Goal: Entertainment & Leisure: Consume media (video, audio)

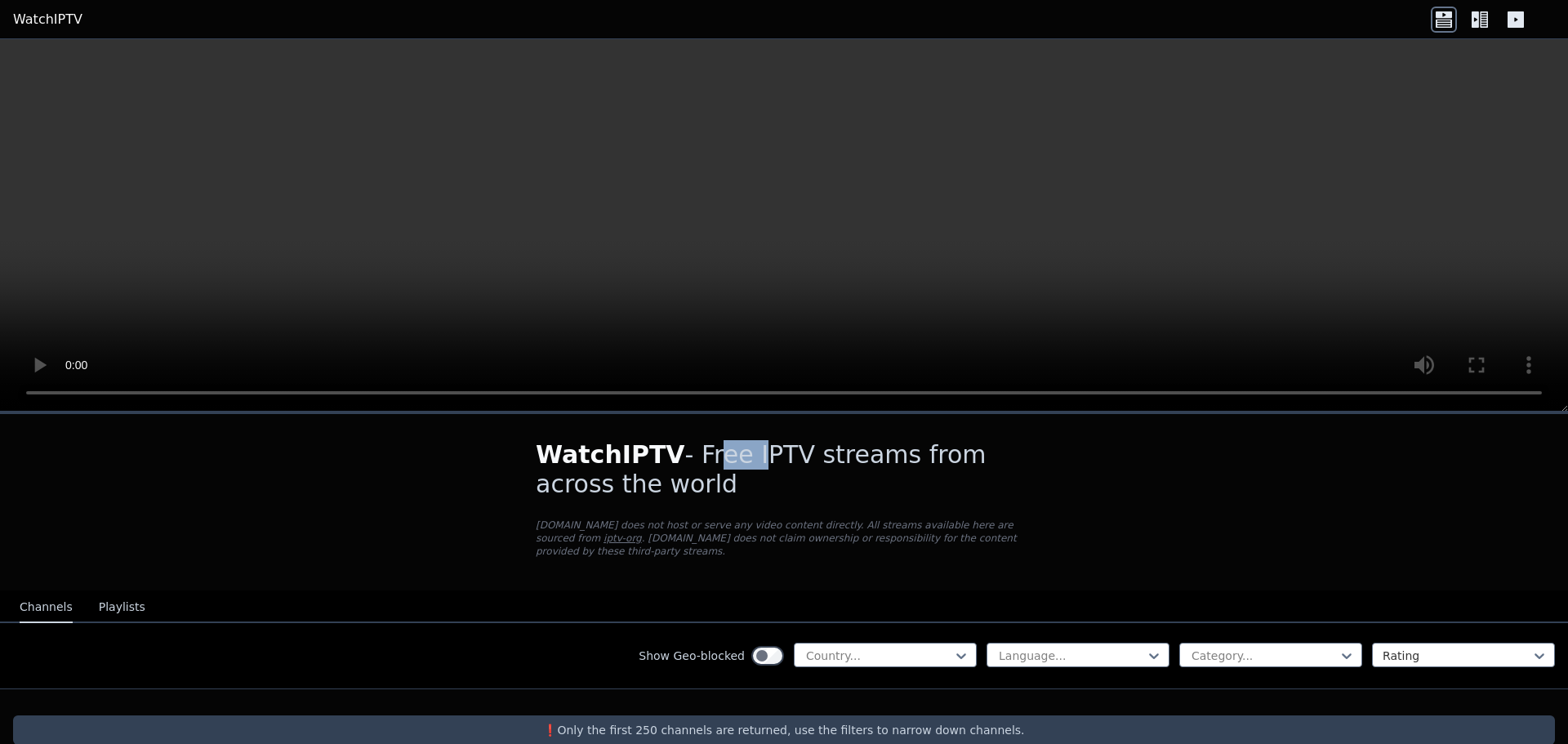
click at [775, 460] on h1 "WatchIPTV - Free IPTV streams from across the world" at bounding box center [784, 470] width 497 height 59
click at [825, 460] on h1 "WatchIPTV - Free IPTV streams from across the world" at bounding box center [784, 470] width 497 height 59
click at [767, 242] on video at bounding box center [784, 224] width 1568 height 372
click at [99, 592] on button "Playlists" at bounding box center [122, 607] width 46 height 31
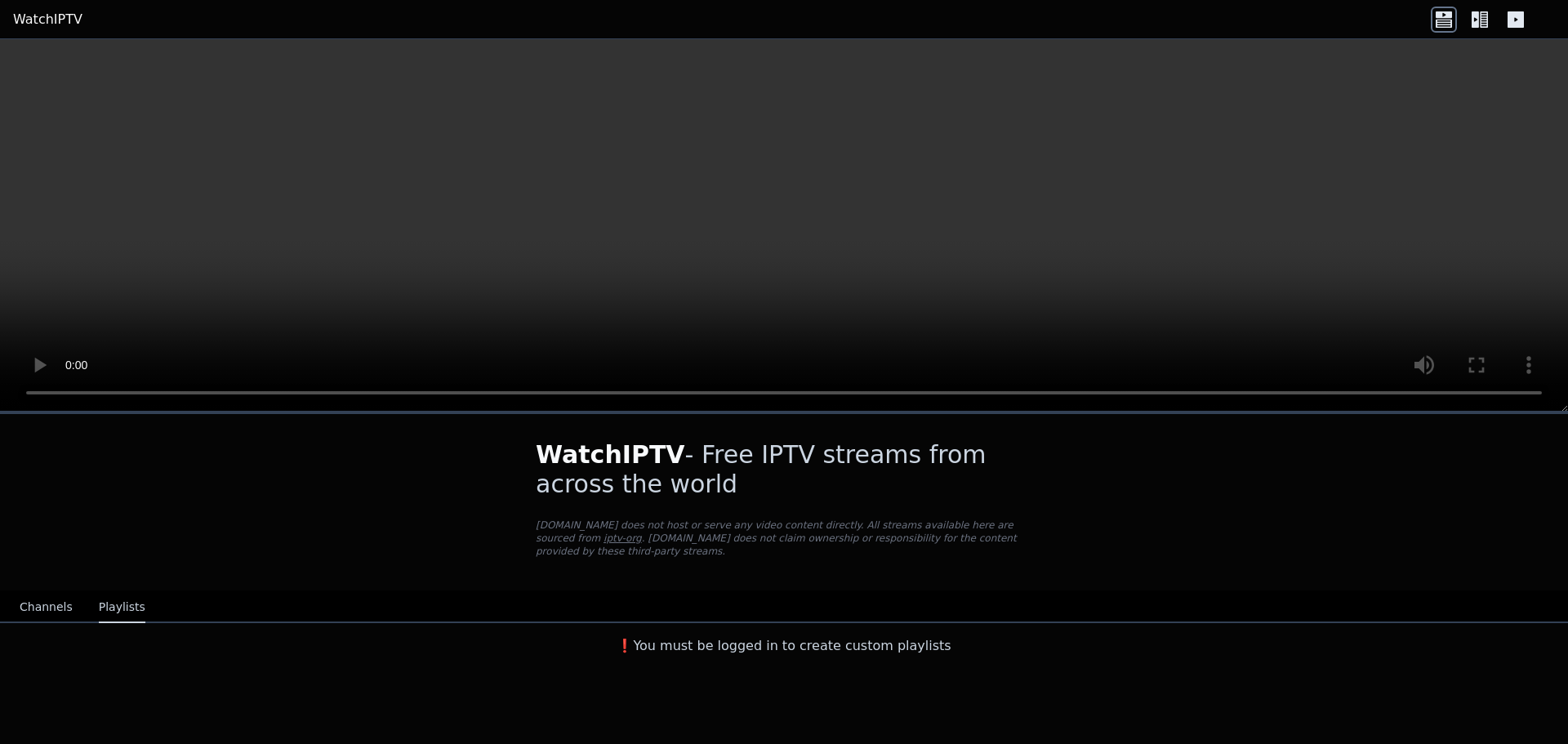
click at [68, 592] on div "Channels Playlists" at bounding box center [82, 607] width 152 height 31
click at [58, 593] on button "Channels" at bounding box center [46, 607] width 54 height 31
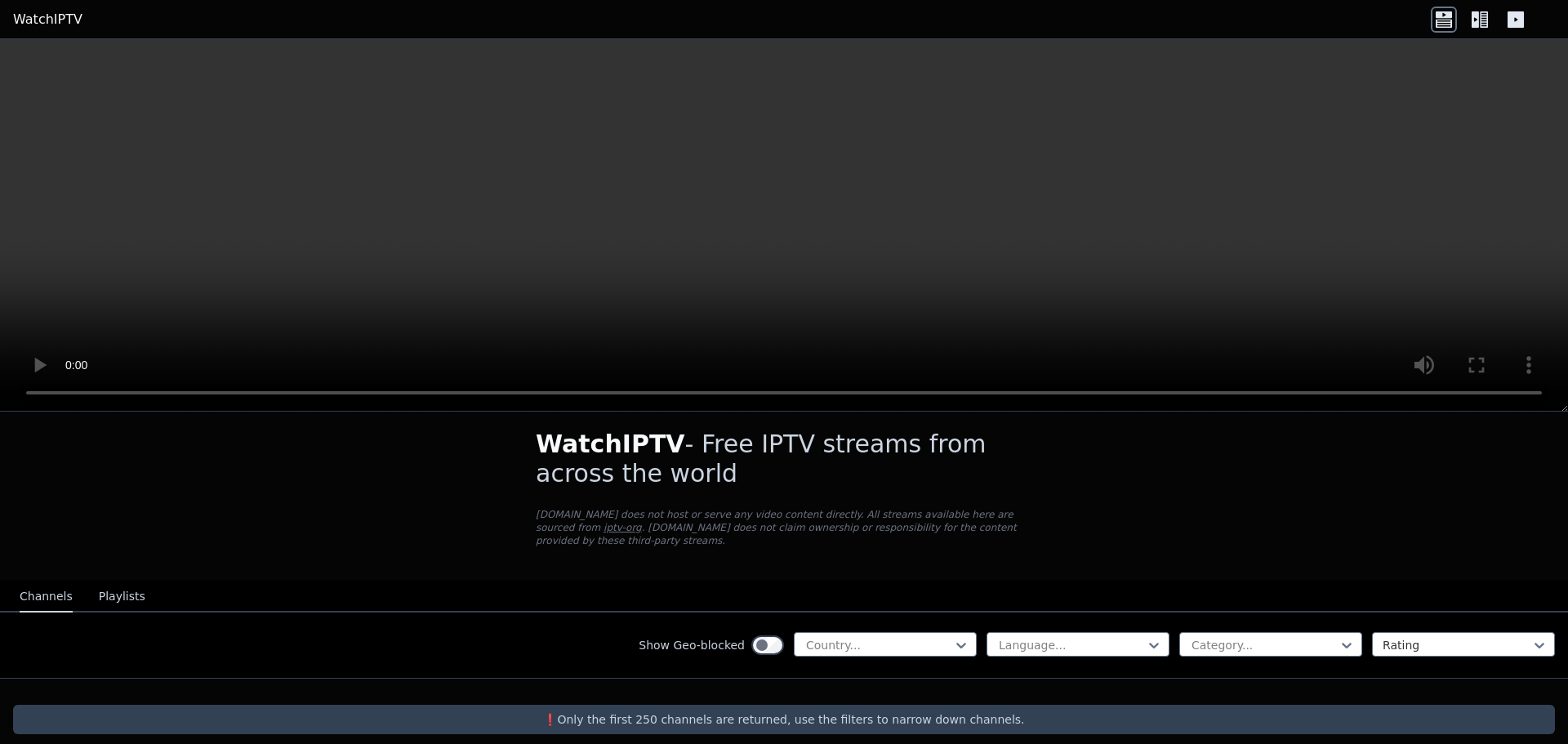
scroll to position [13, 0]
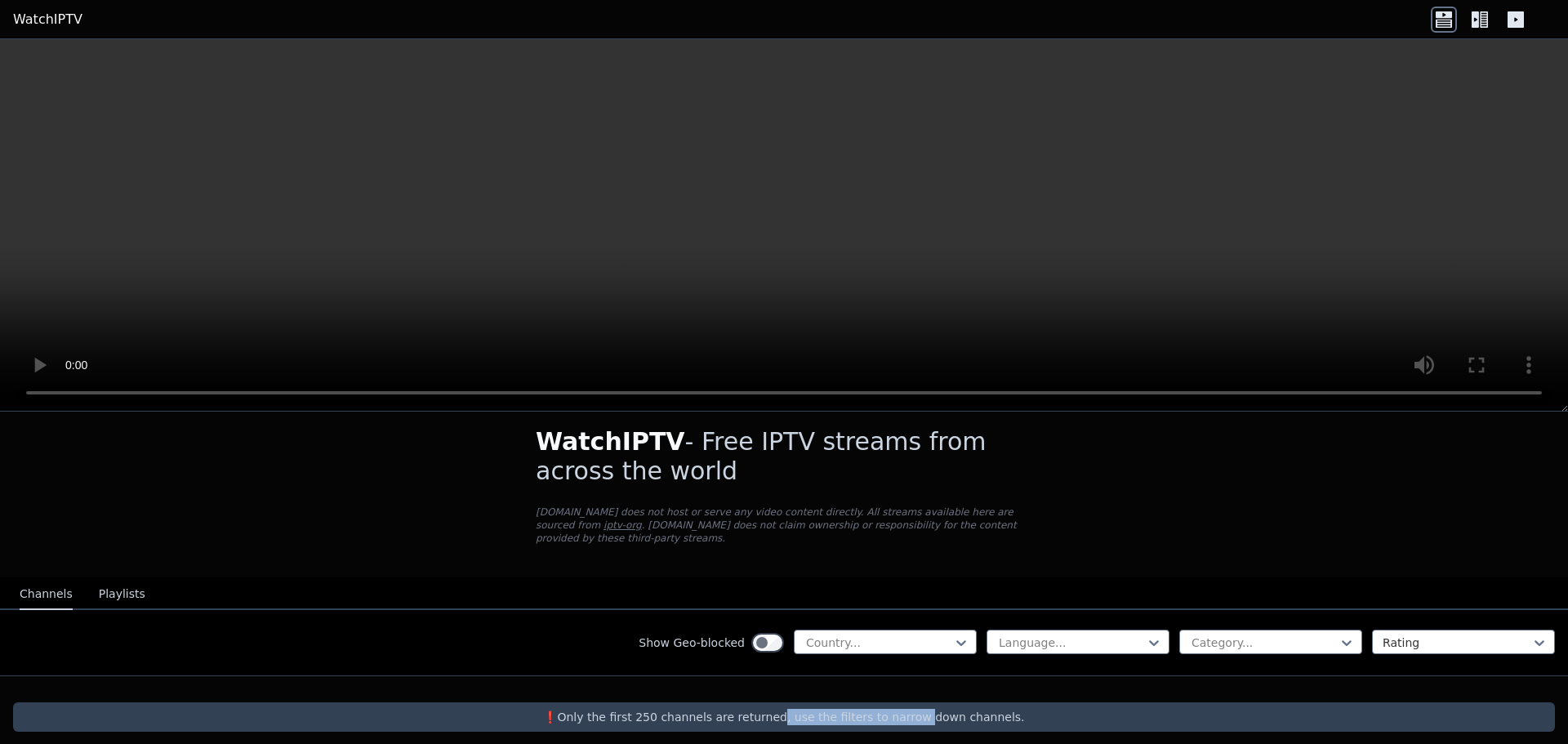
drag, startPoint x: 782, startPoint y: 699, endPoint x: 964, endPoint y: 698, distance: 182.0
click at [938, 709] on p "❗️Only the first 250 channels are returned, use the filters to narrow down chan…" at bounding box center [784, 717] width 1528 height 17
click at [964, 709] on p "❗️Only the first 250 channels are returned, use the filters to narrow down chan…" at bounding box center [784, 717] width 1528 height 17
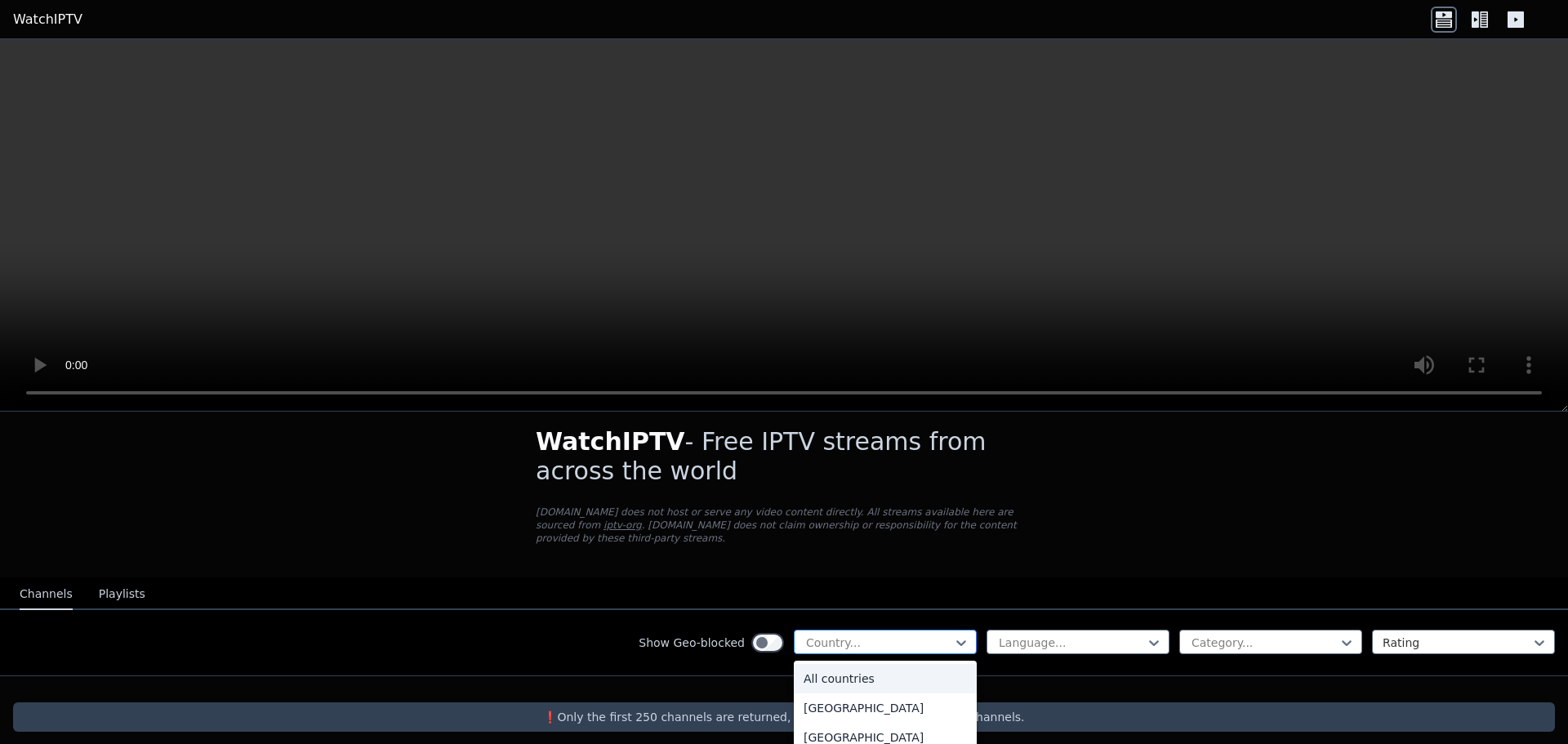
click at [933, 636] on div at bounding box center [878, 642] width 149 height 17
type input "***"
drag, startPoint x: 857, startPoint y: 666, endPoint x: 866, endPoint y: 670, distance: 9.8
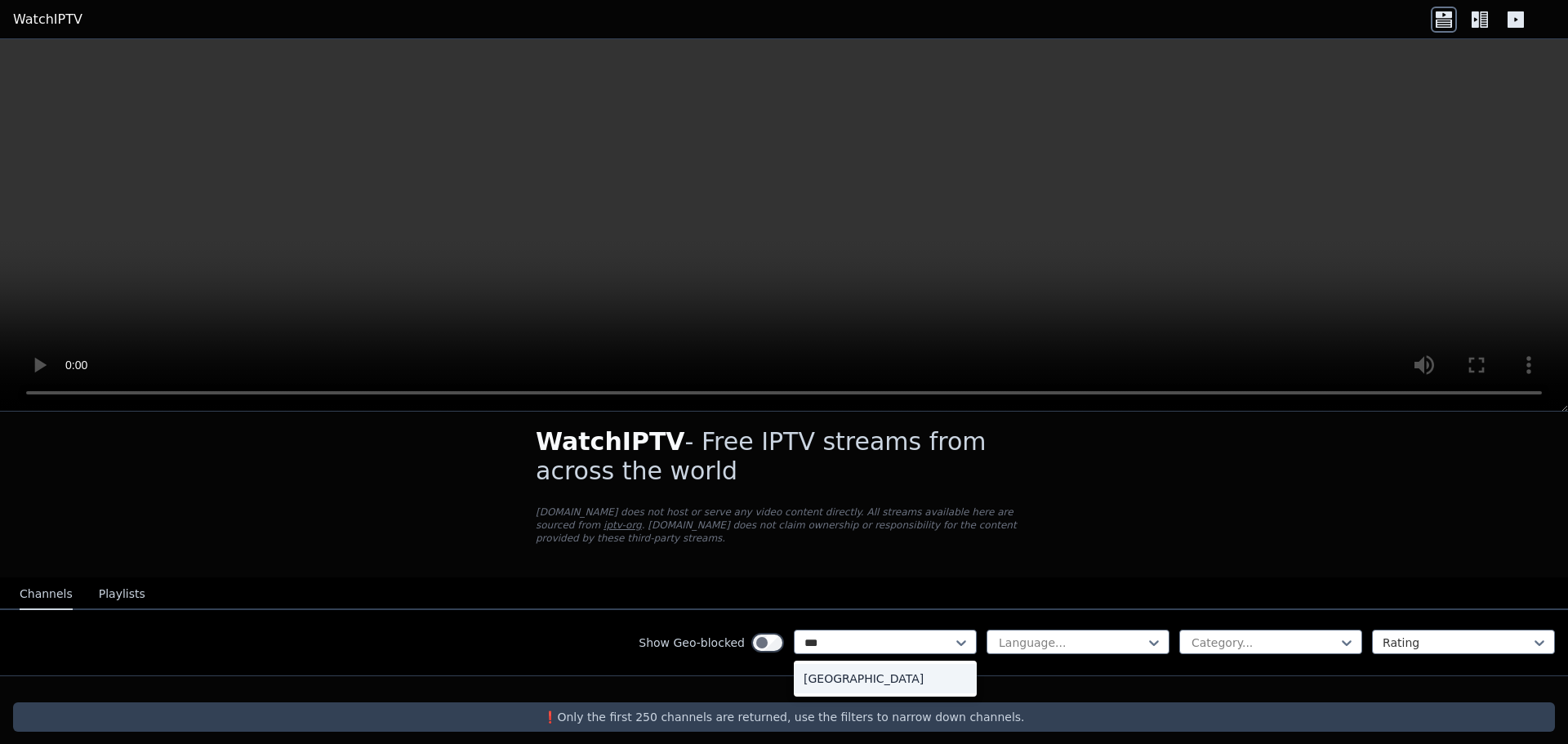
click at [857, 667] on div "Peru" at bounding box center [885, 678] width 183 height 30
click at [1086, 646] on div "Show Geo-blocked option Peru, selected. Peru Language... Category... Rating" at bounding box center [784, 643] width 1568 height 66
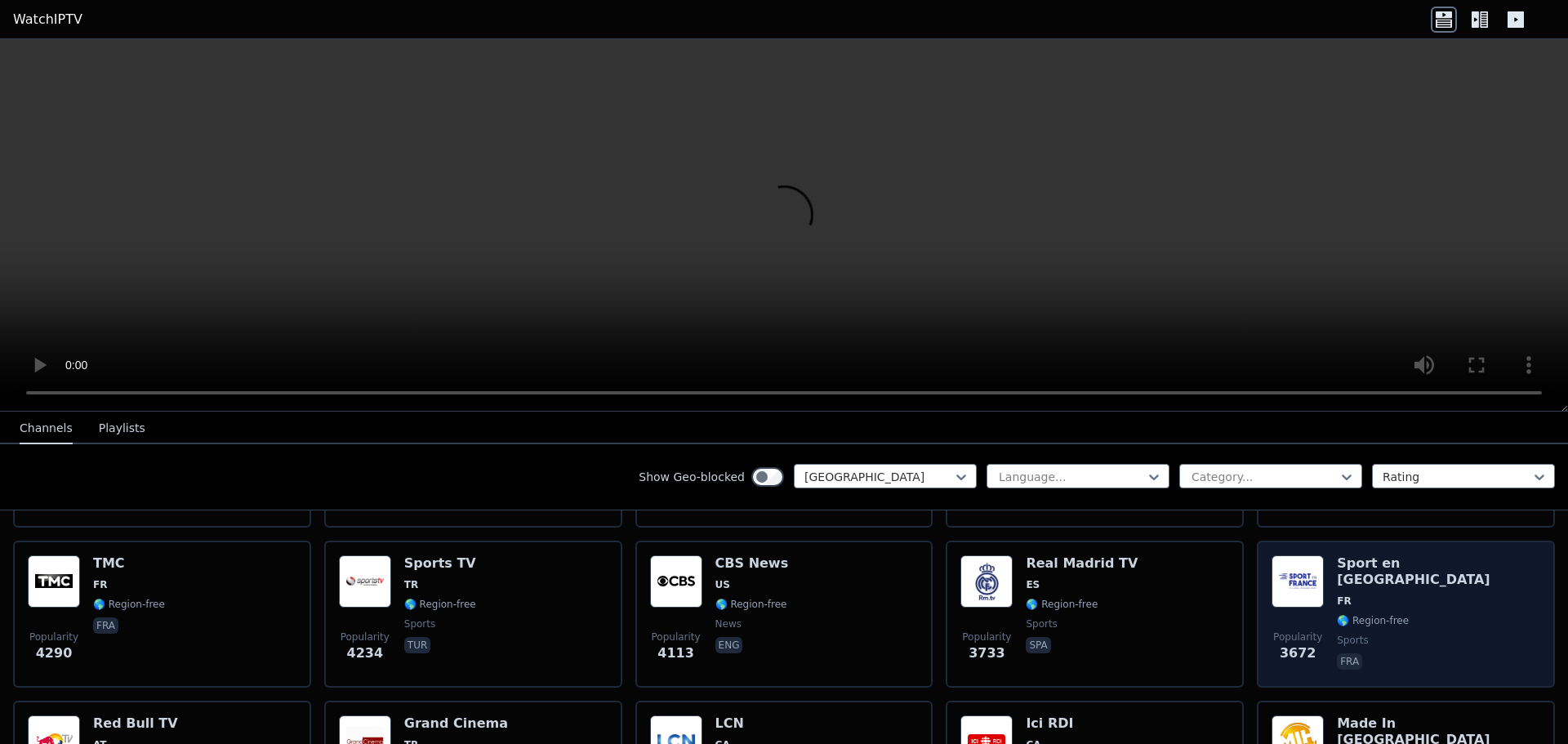
scroll to position [327, 0]
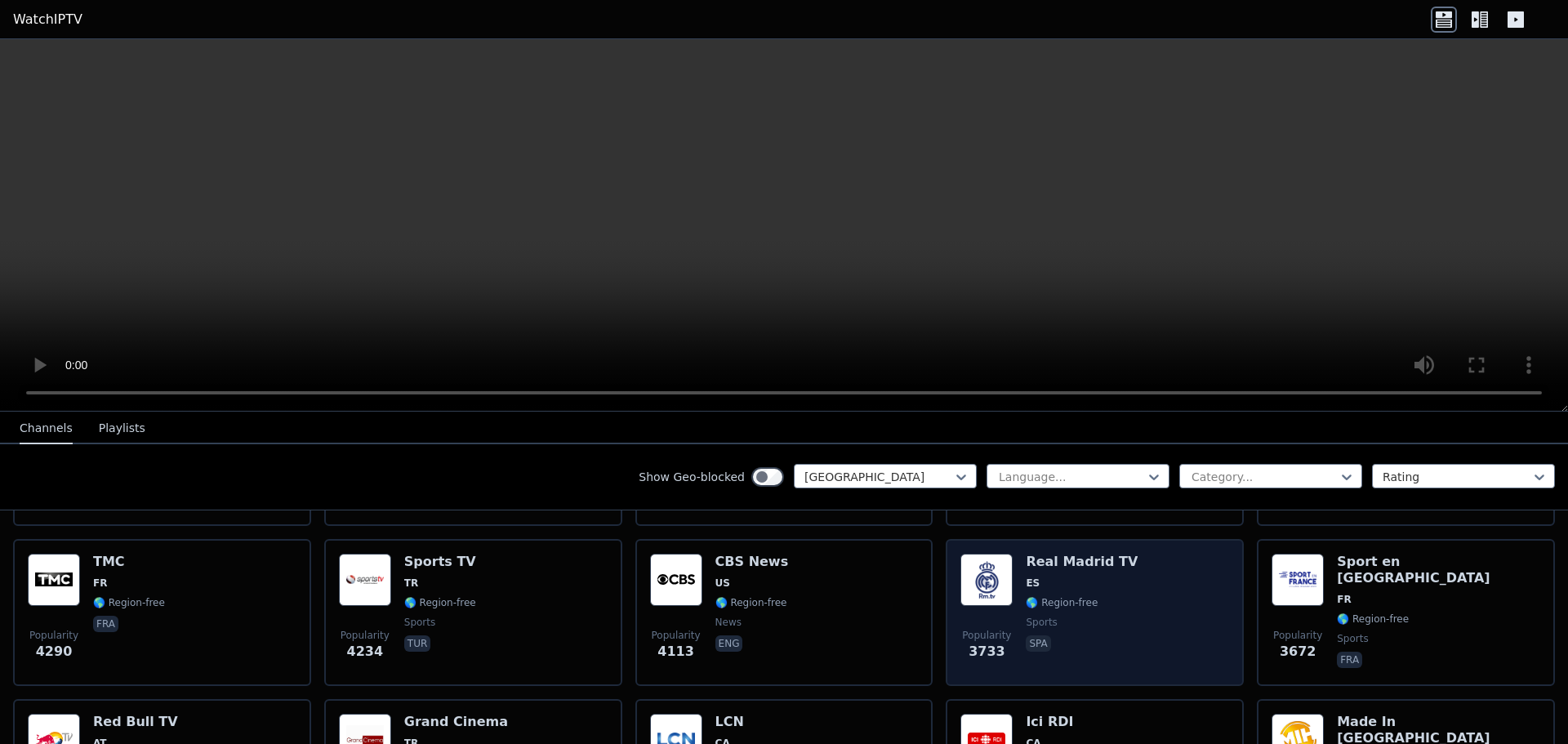
click at [1046, 616] on span "sports" at bounding box center [1081, 622] width 112 height 13
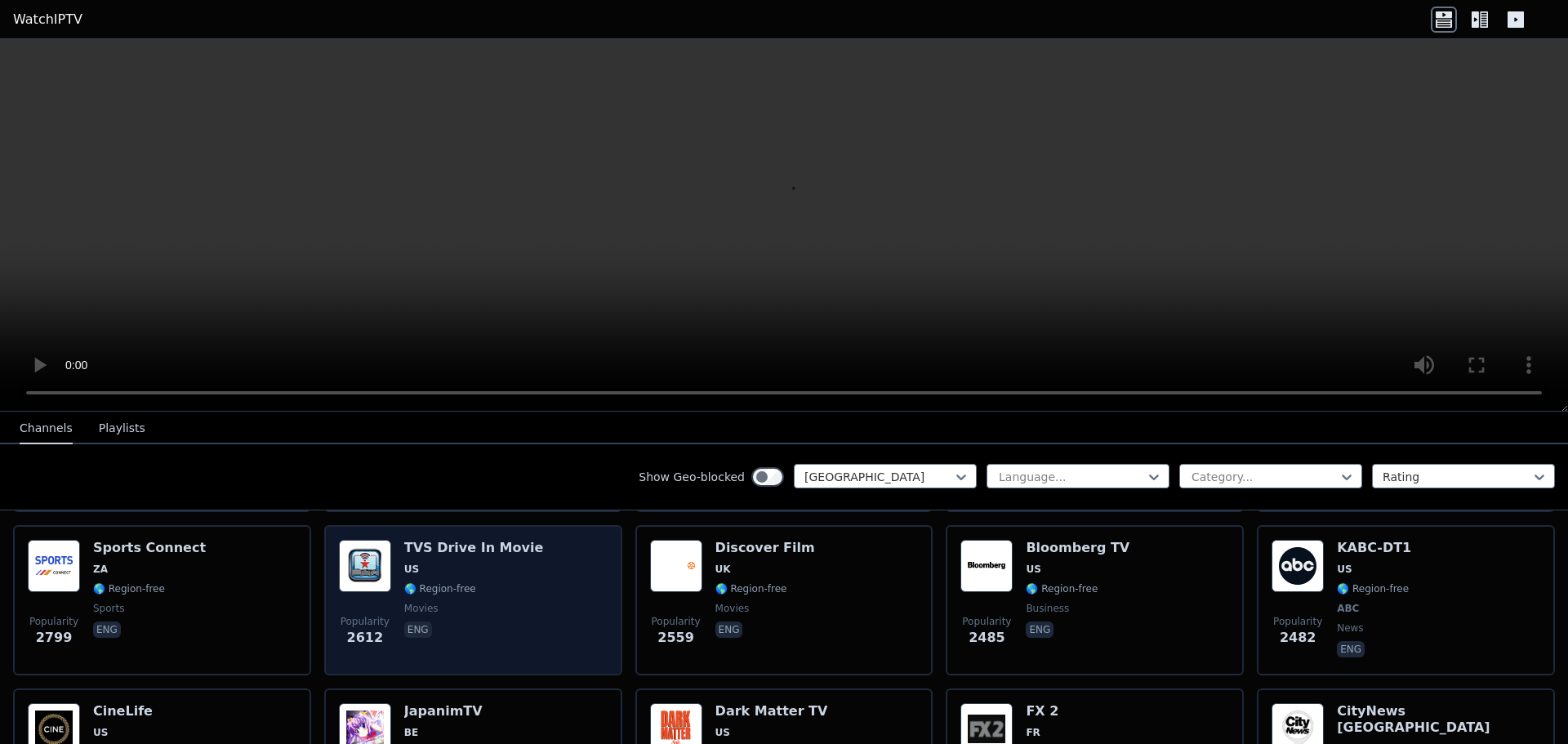
scroll to position [735, 0]
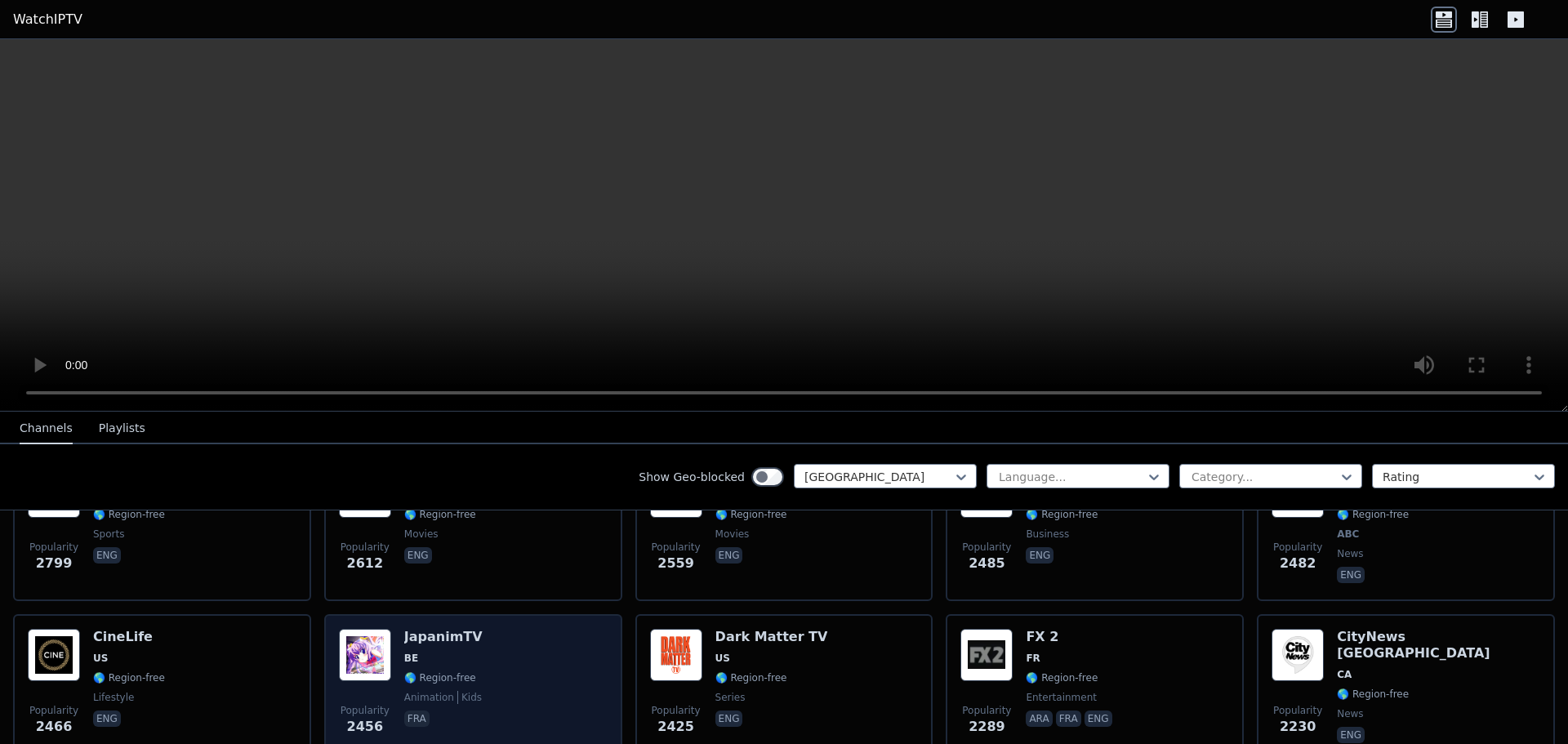
click at [598, 648] on div "Popularity 2456 JapanimTV BE 🌎 Region-free animation kids fra" at bounding box center [473, 687] width 269 height 117
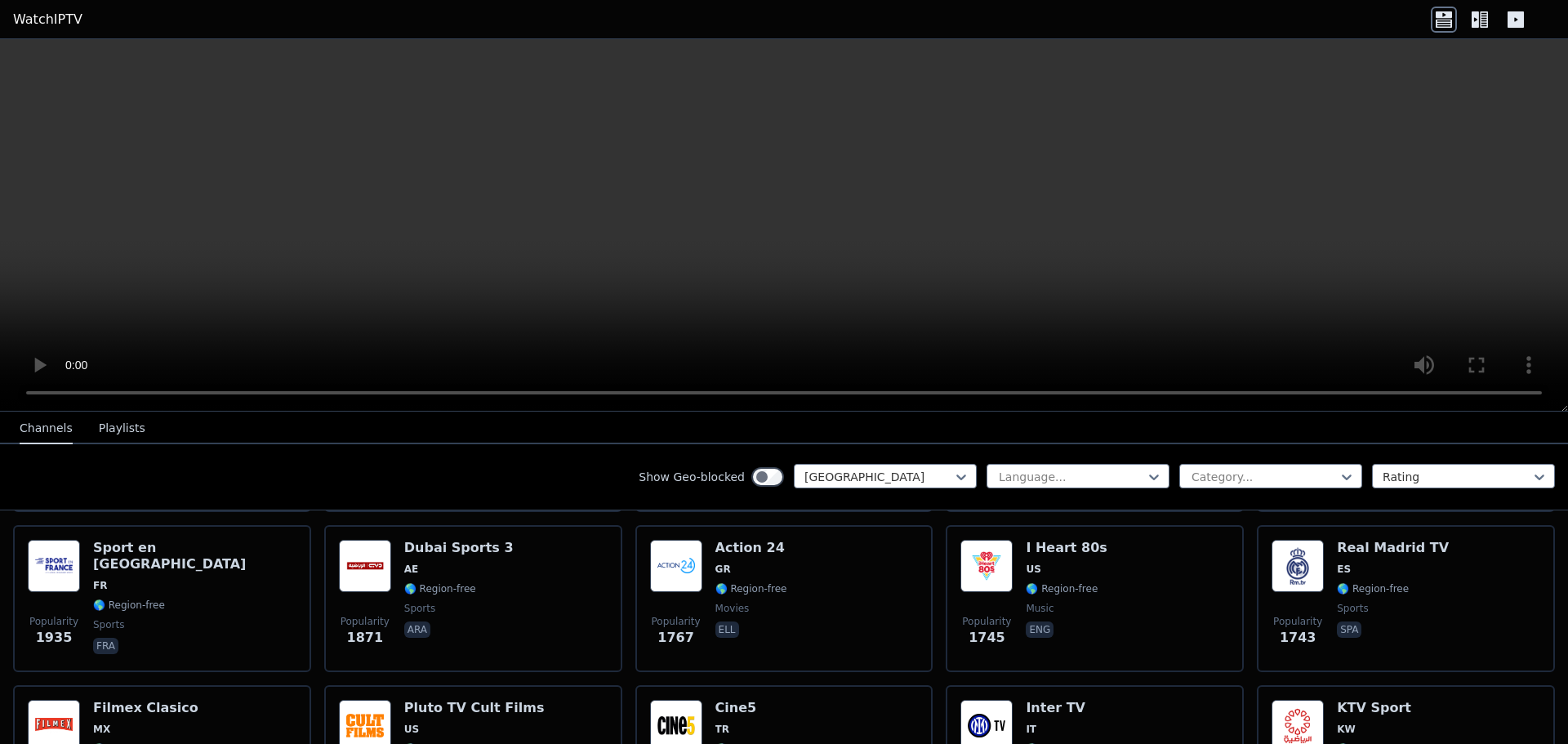
scroll to position [0, 0]
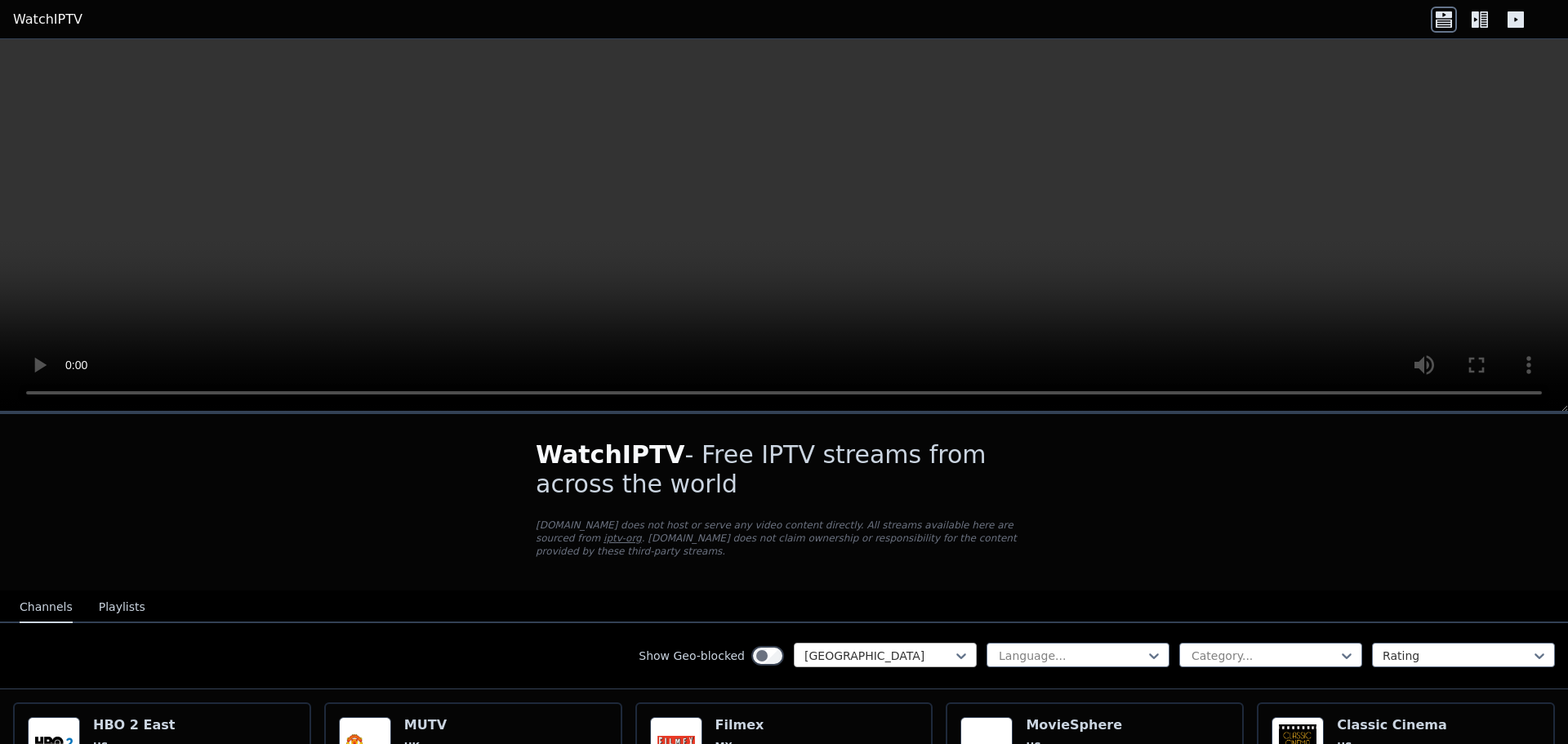
click at [837, 651] on div "Peru" at bounding box center [885, 654] width 183 height 25
click at [840, 648] on div at bounding box center [878, 656] width 149 height 17
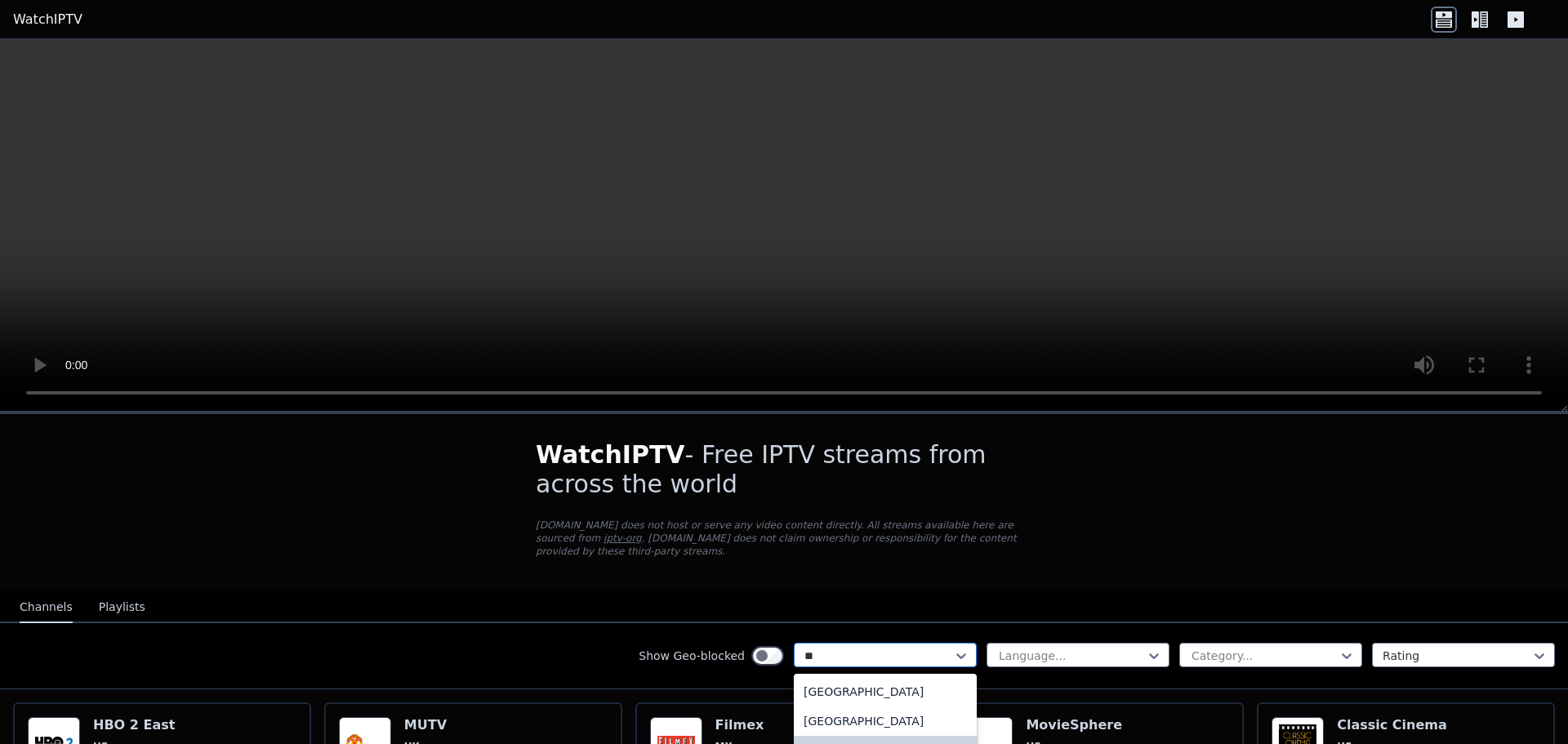
scroll to position [0, 0]
type input "***"
click at [832, 683] on div "Peru" at bounding box center [885, 691] width 183 height 30
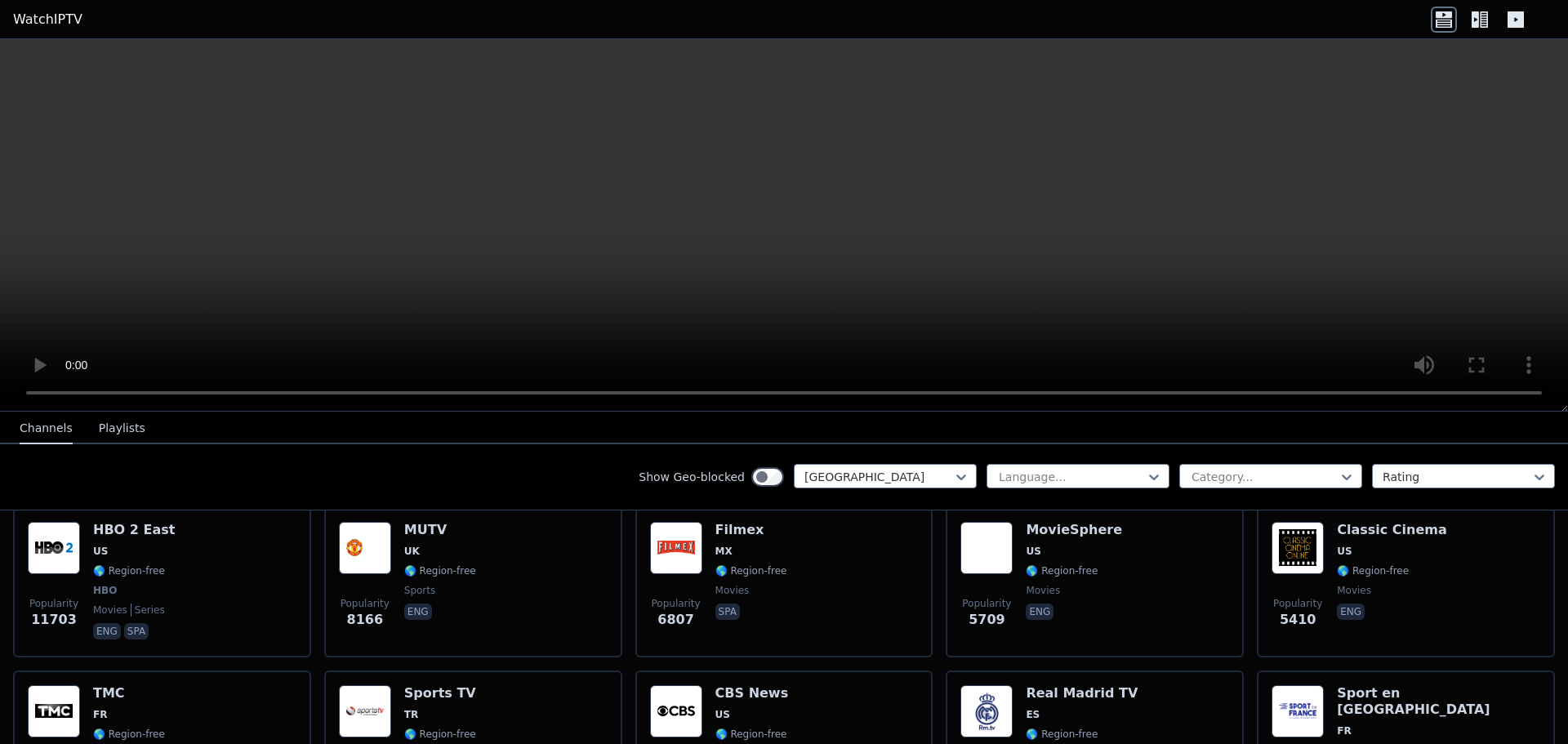
scroll to position [81, 0]
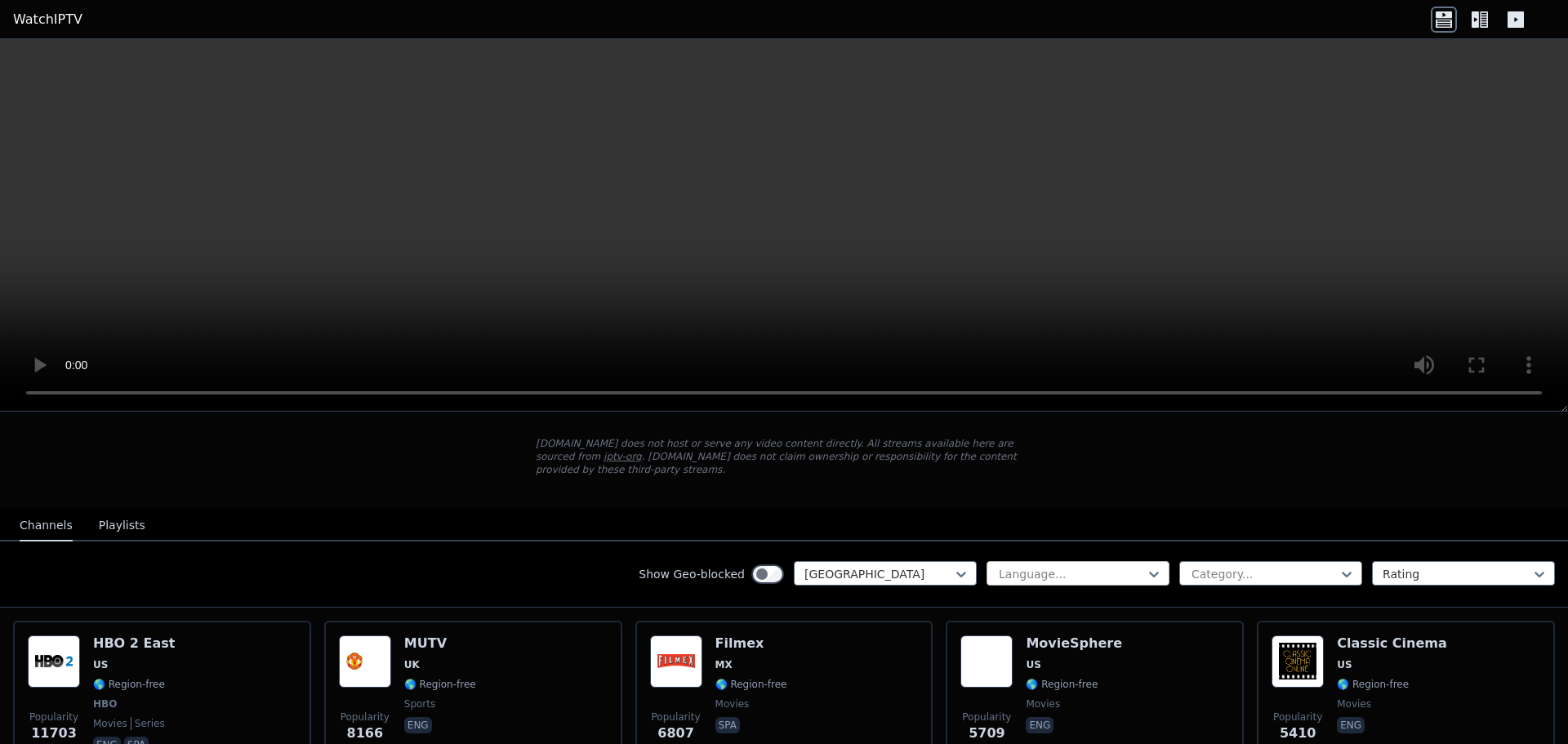
click at [1073, 566] on div at bounding box center [1071, 574] width 149 height 17
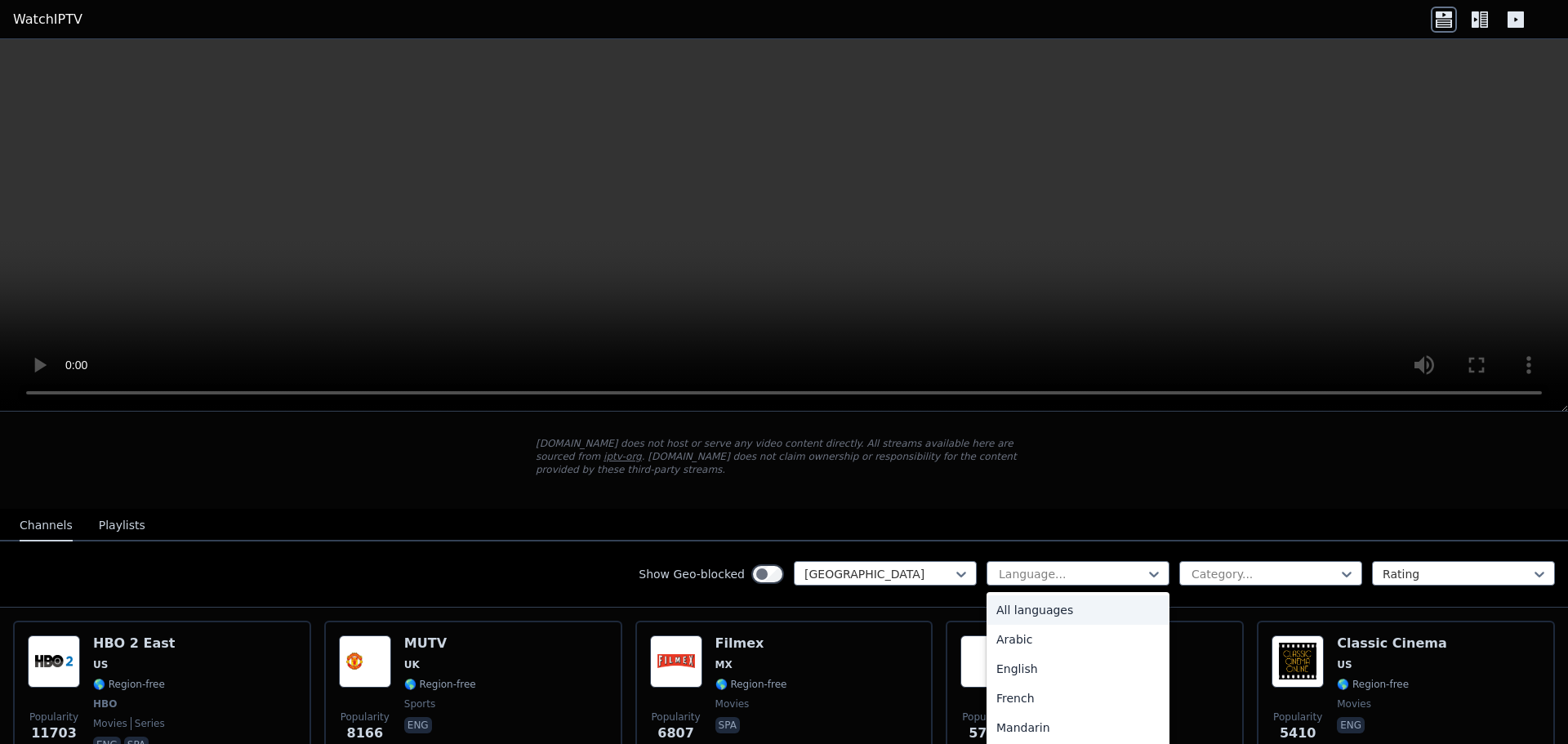
click at [1026, 601] on div "All languages" at bounding box center [1078, 610] width 183 height 30
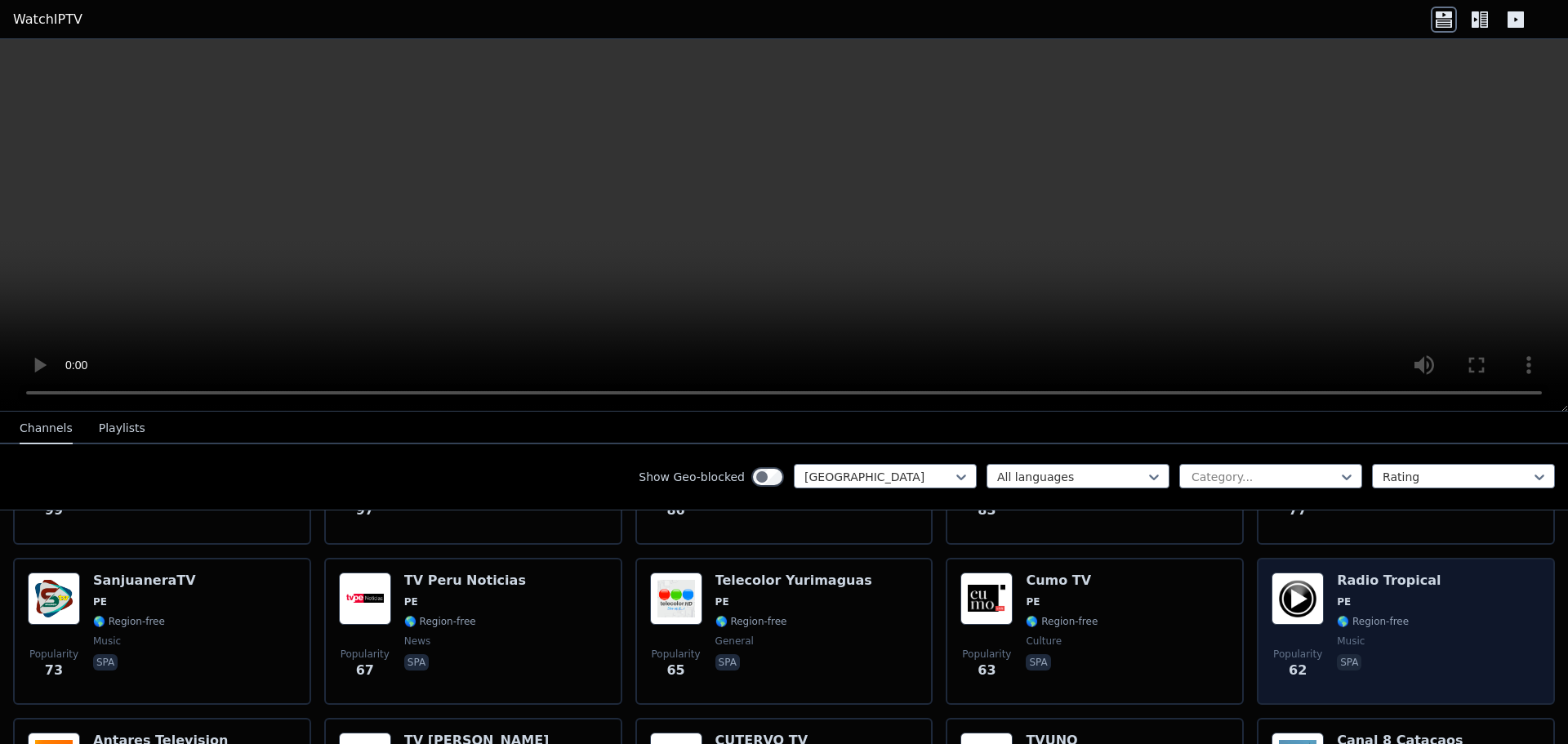
scroll to position [654, 0]
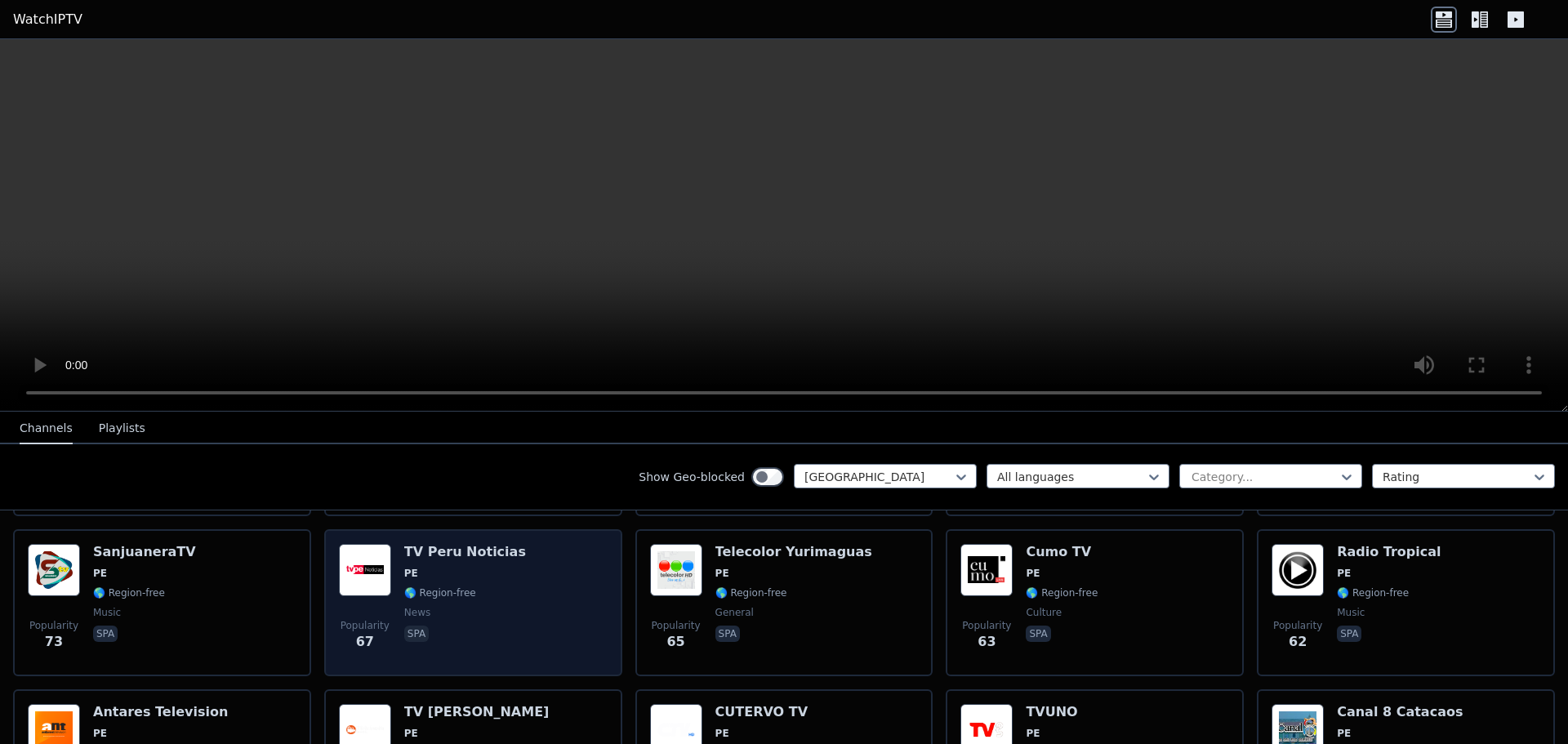
click at [485, 606] on span "news" at bounding box center [465, 612] width 122 height 13
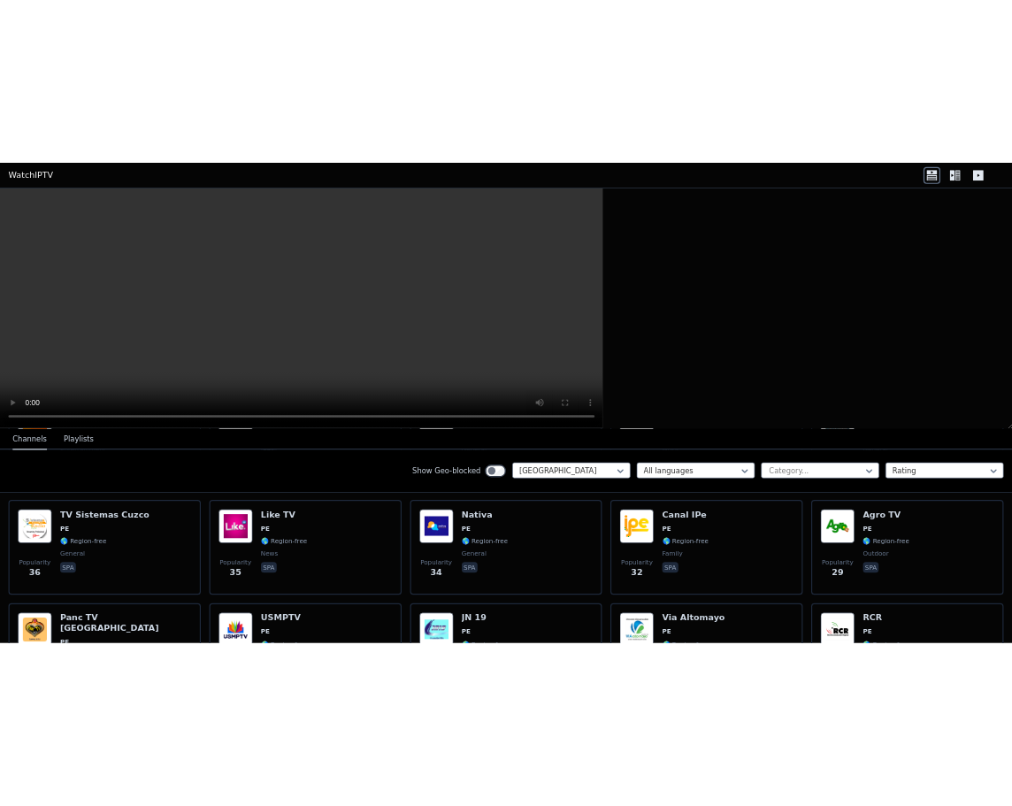
scroll to position [1235, 0]
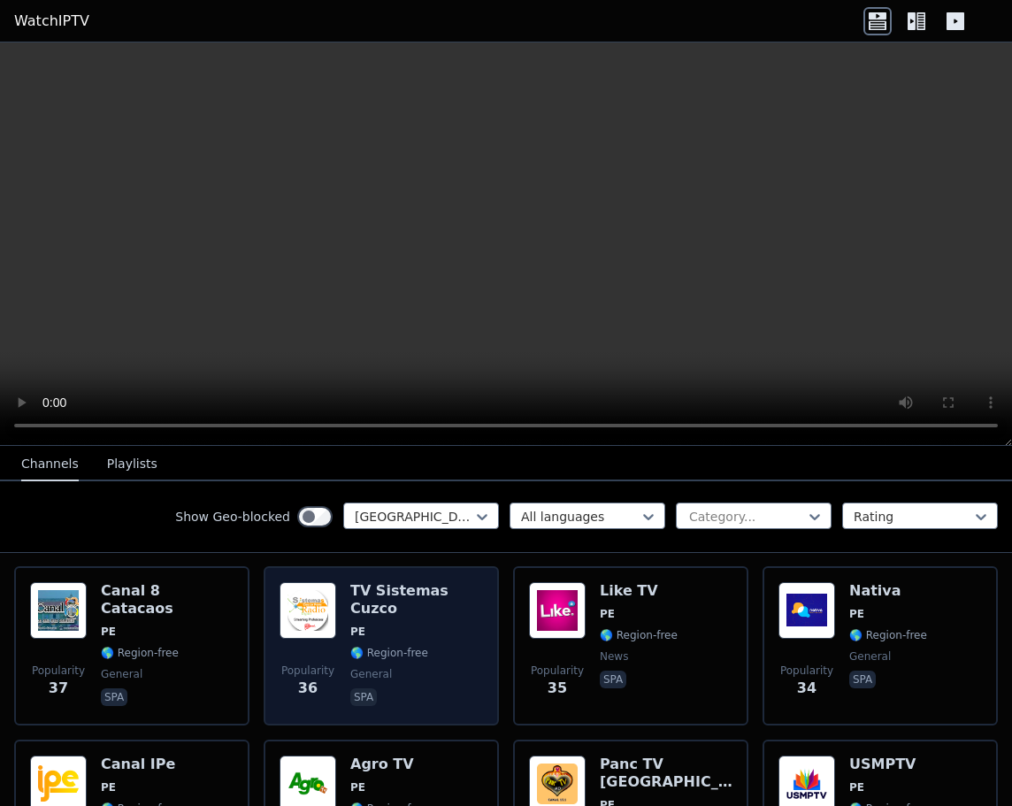
click at [413, 667] on span "general" at bounding box center [416, 674] width 133 height 14
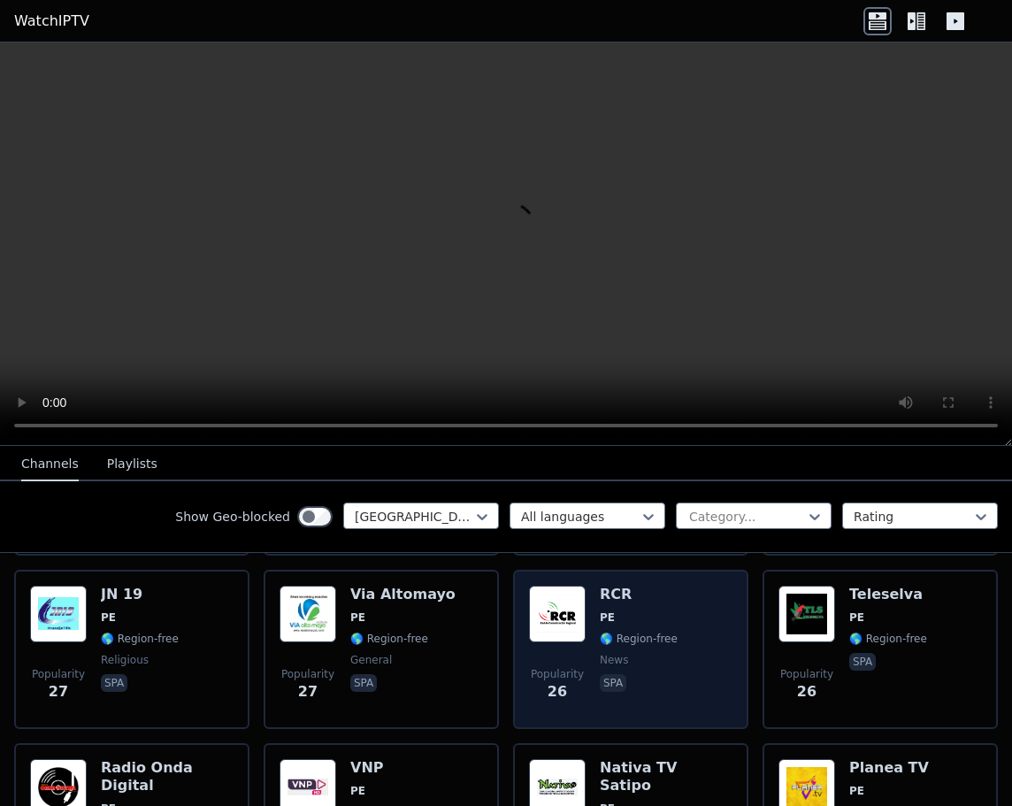
scroll to position [1589, 0]
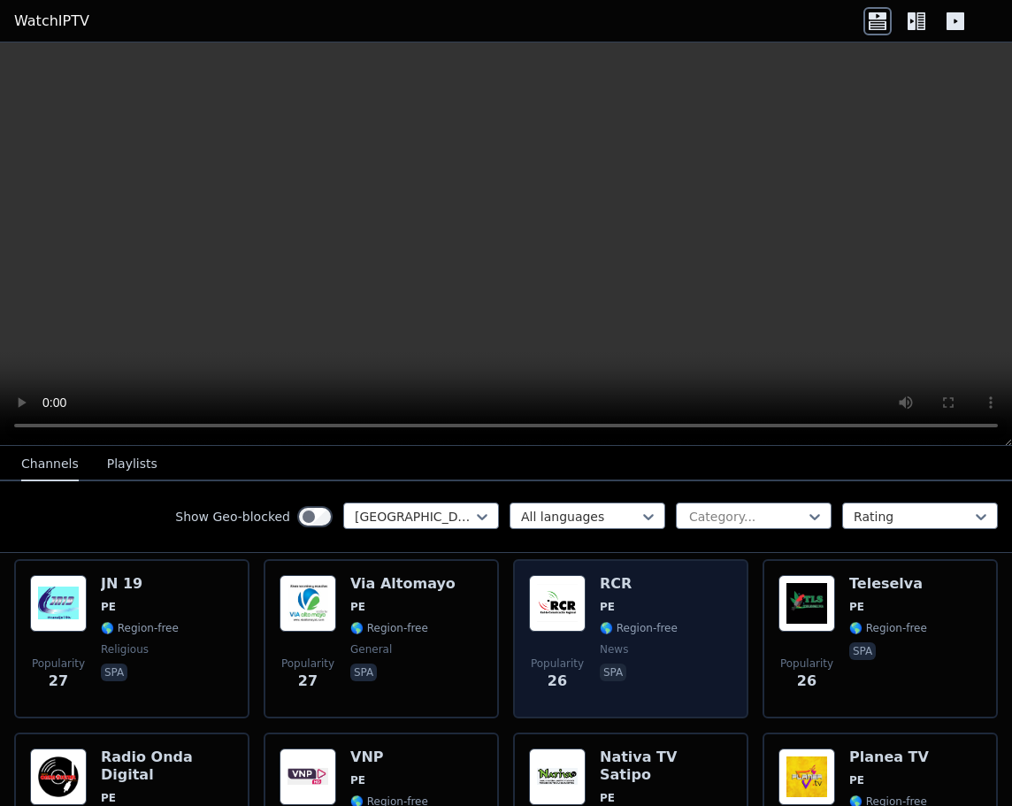
click at [648, 642] on span "news" at bounding box center [639, 649] width 78 height 14
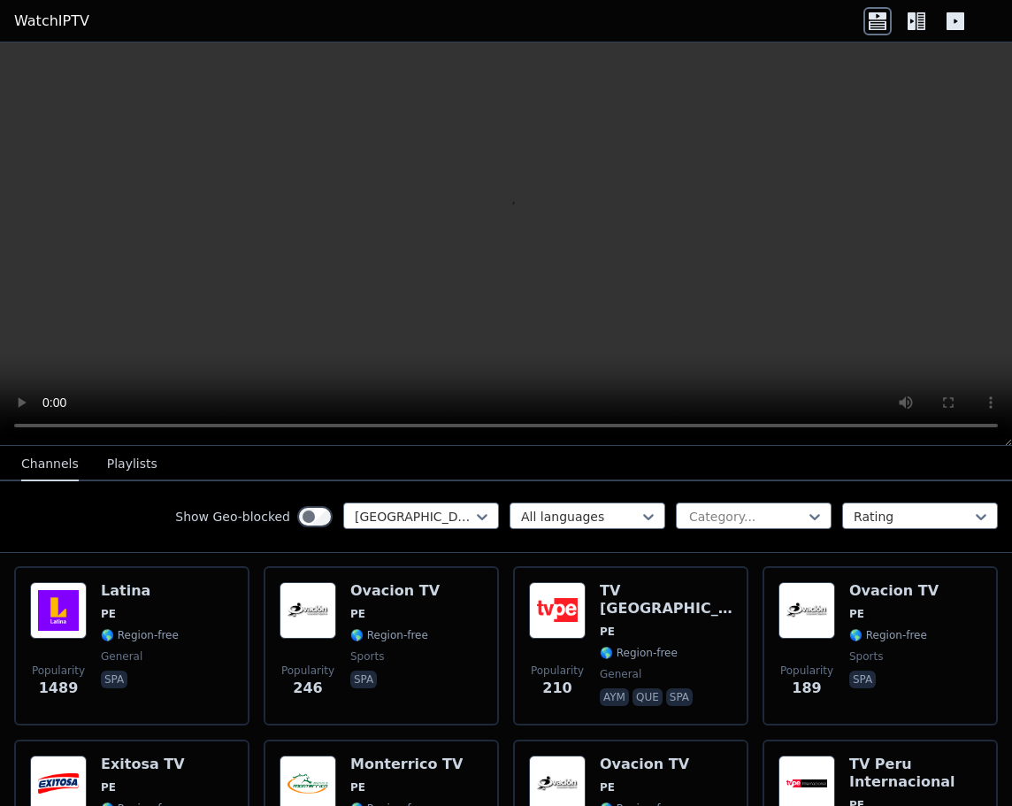
scroll to position [350, 0]
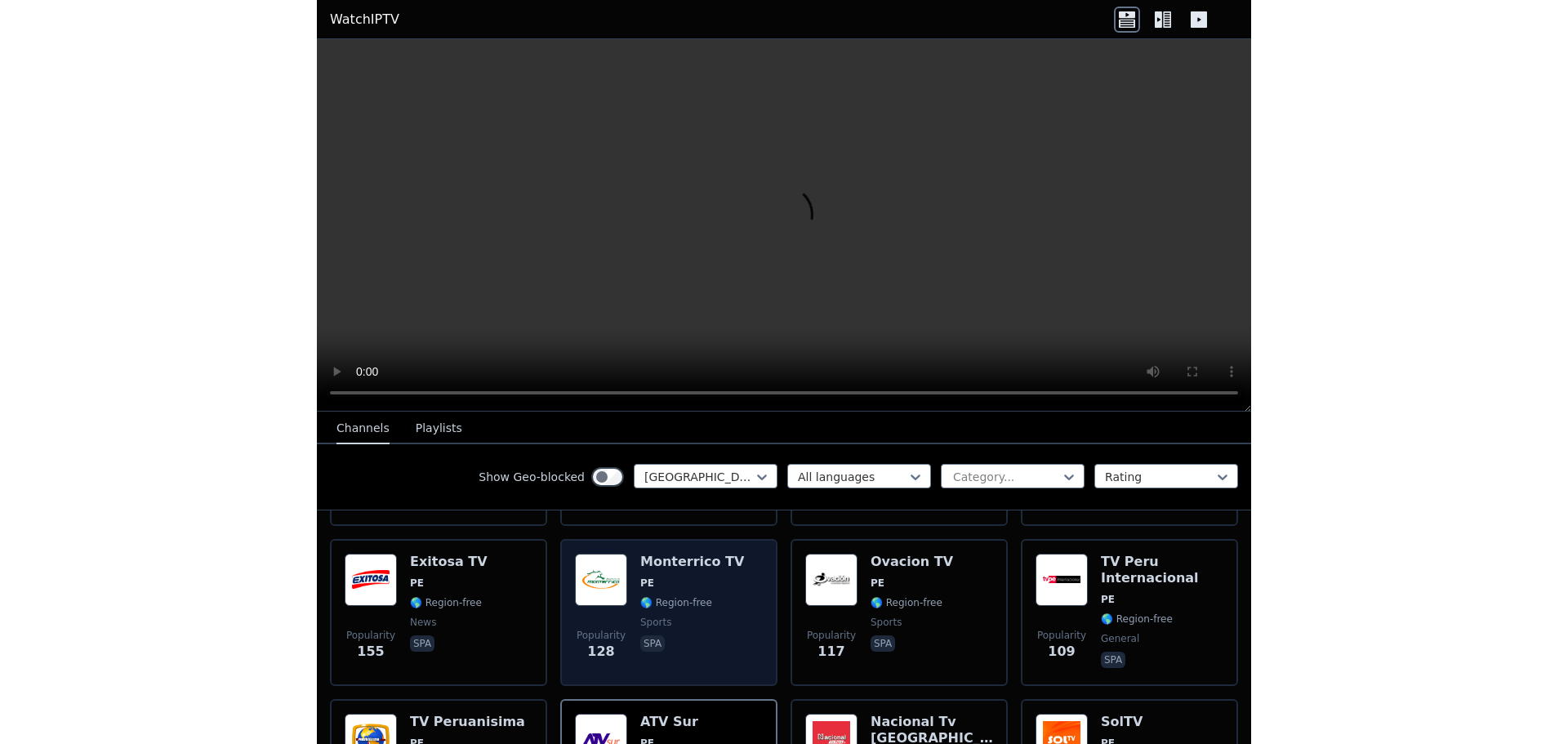
scroll to position [242, 0]
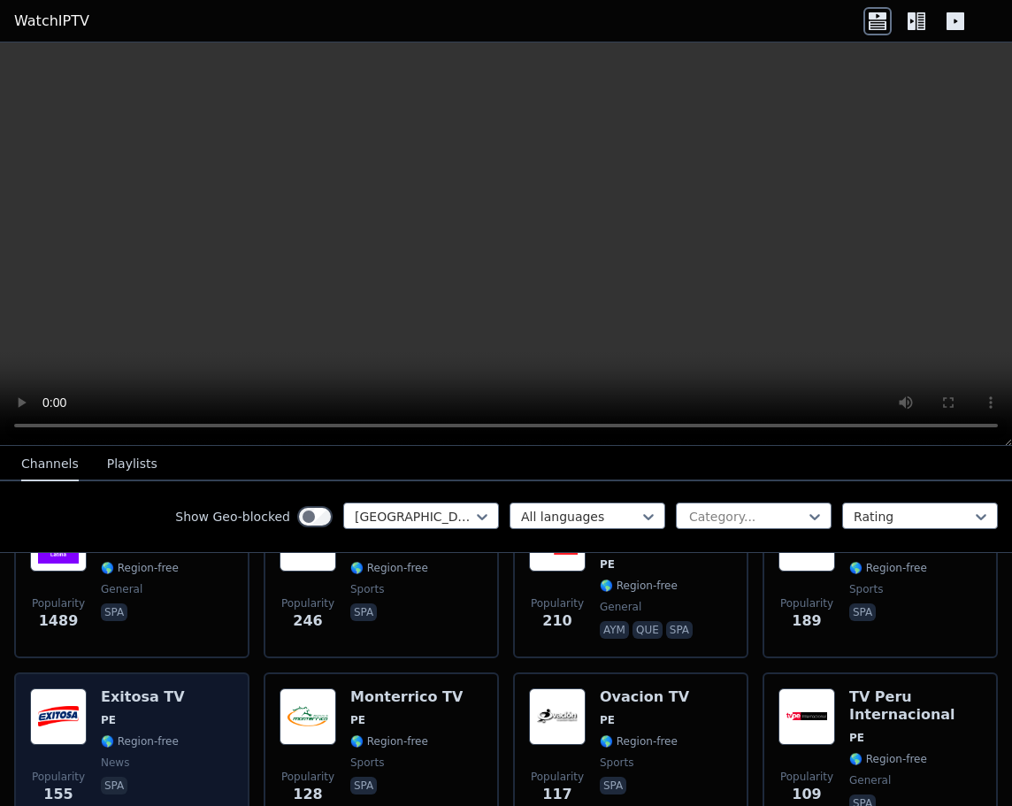
click at [125, 692] on div "Exitosa TV PE 🌎 Region-free news spa" at bounding box center [143, 751] width 84 height 127
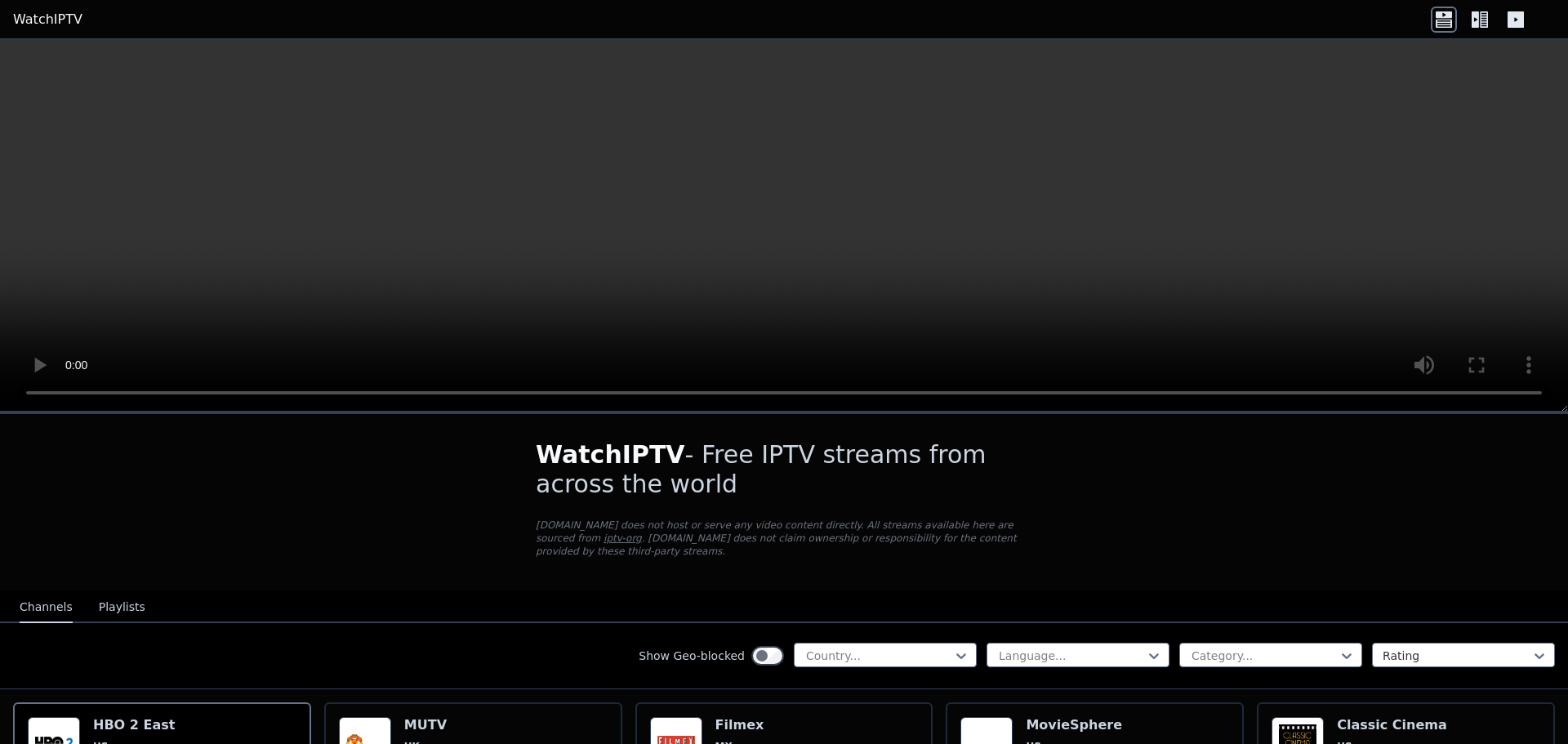
click at [848, 448] on h1 "WatchIPTV - Free IPTV streams from across the world" at bounding box center [784, 470] width 497 height 59
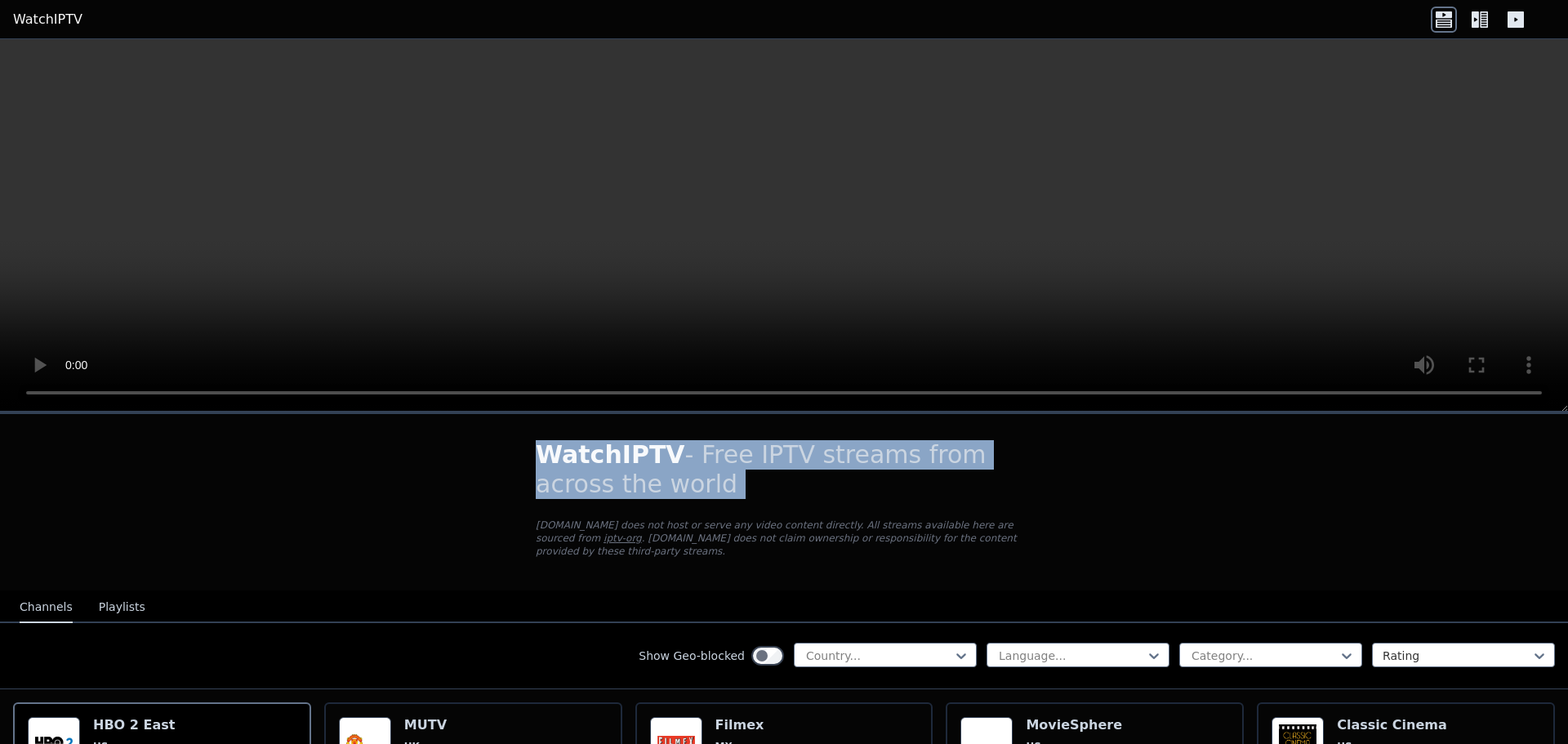
click at [848, 448] on h1 "WatchIPTV - Free IPTV streams from across the world" at bounding box center [784, 470] width 497 height 59
click at [999, 491] on h1 "WatchIPTV - Free IPTV streams from across the world" at bounding box center [784, 470] width 497 height 59
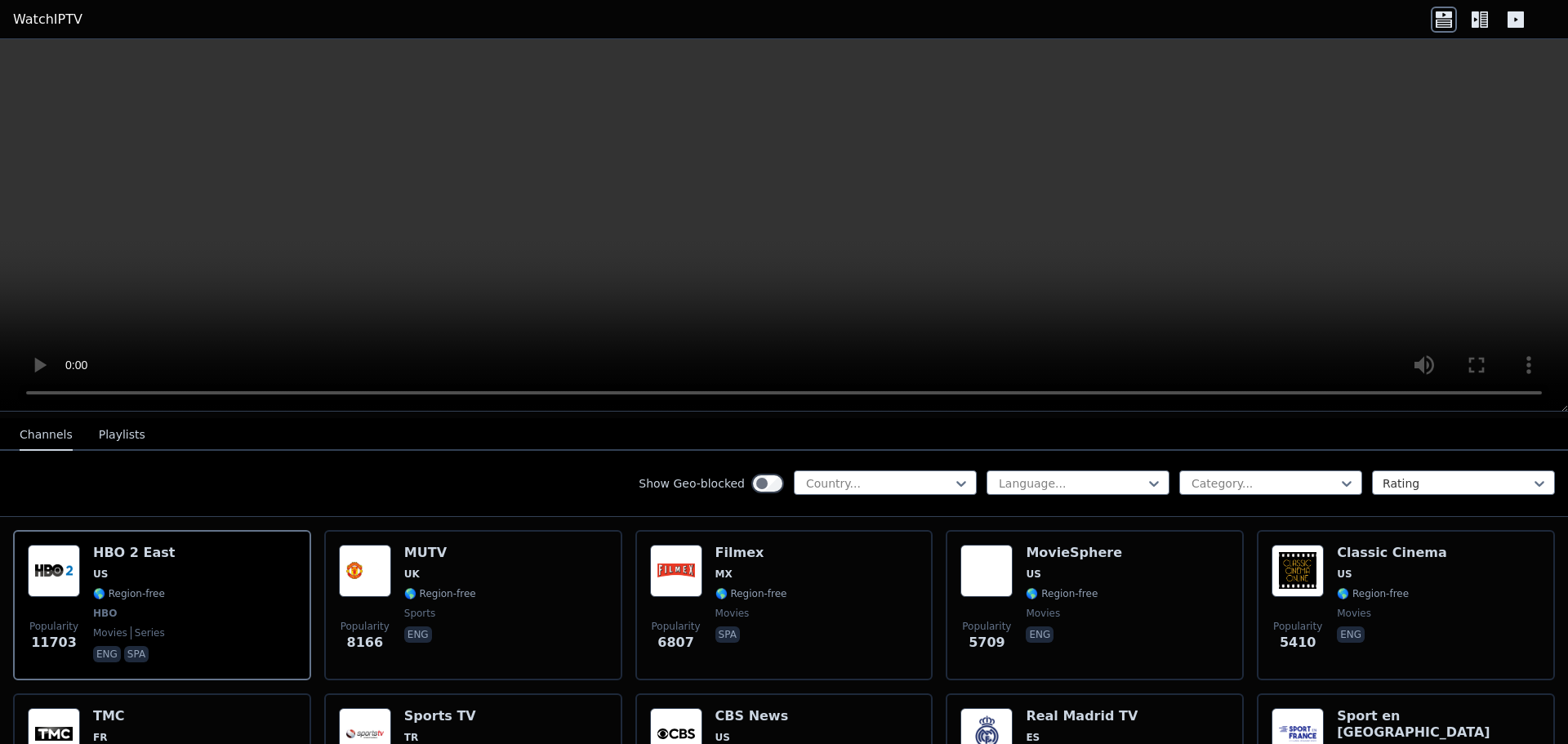
scroll to position [163, 0]
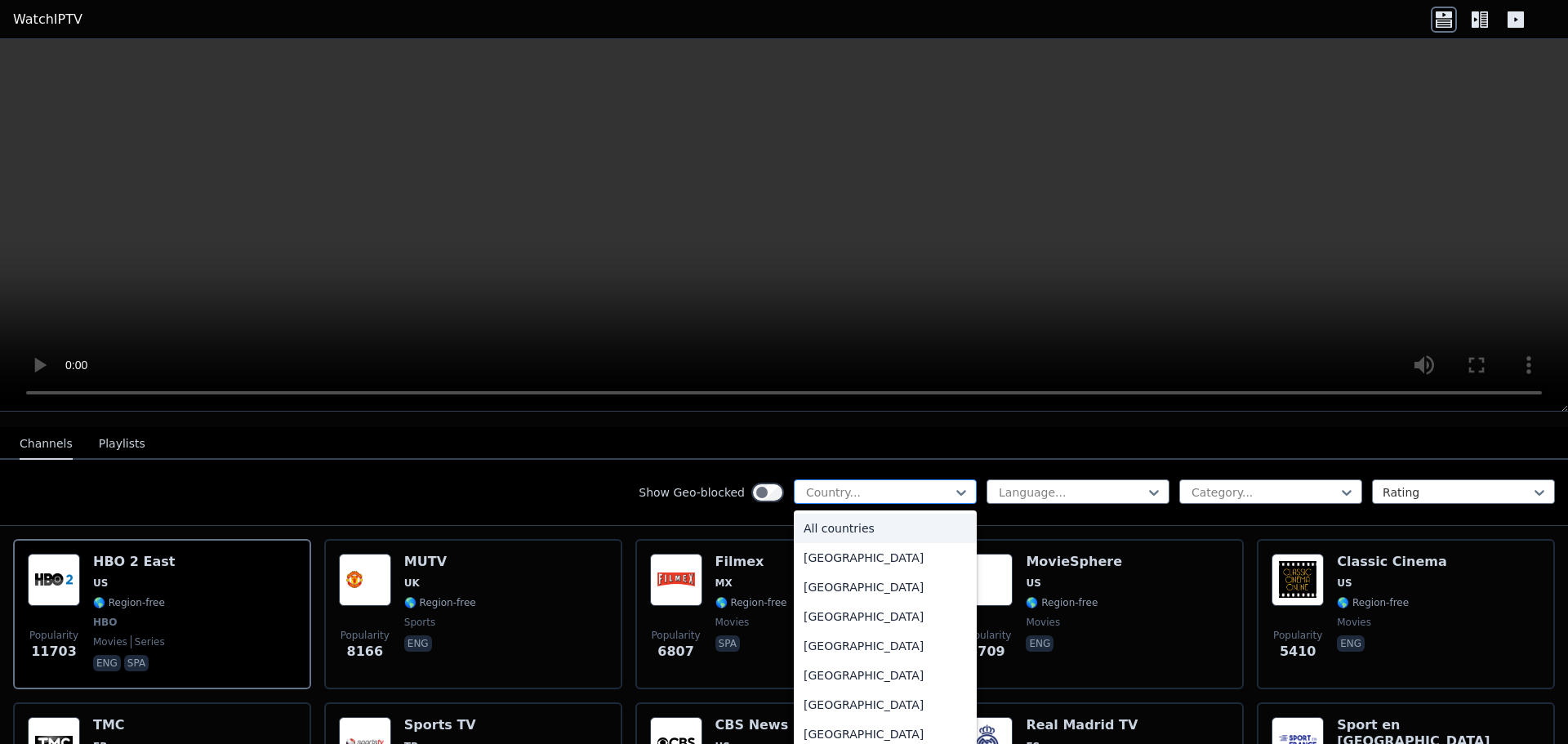
click at [860, 479] on div "Country..." at bounding box center [885, 491] width 183 height 25
type input "***"
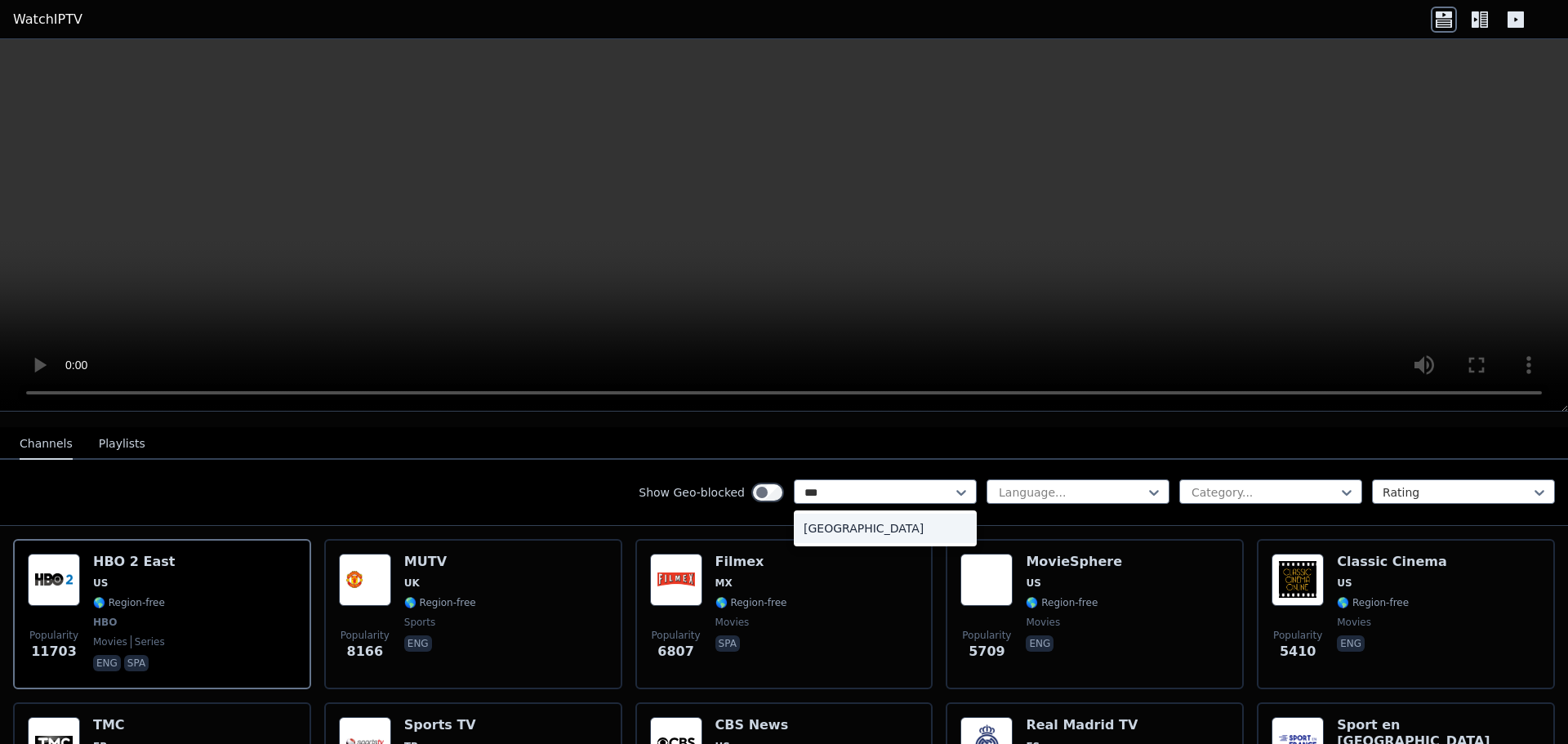
click at [850, 520] on div "Peru" at bounding box center [885, 528] width 183 height 30
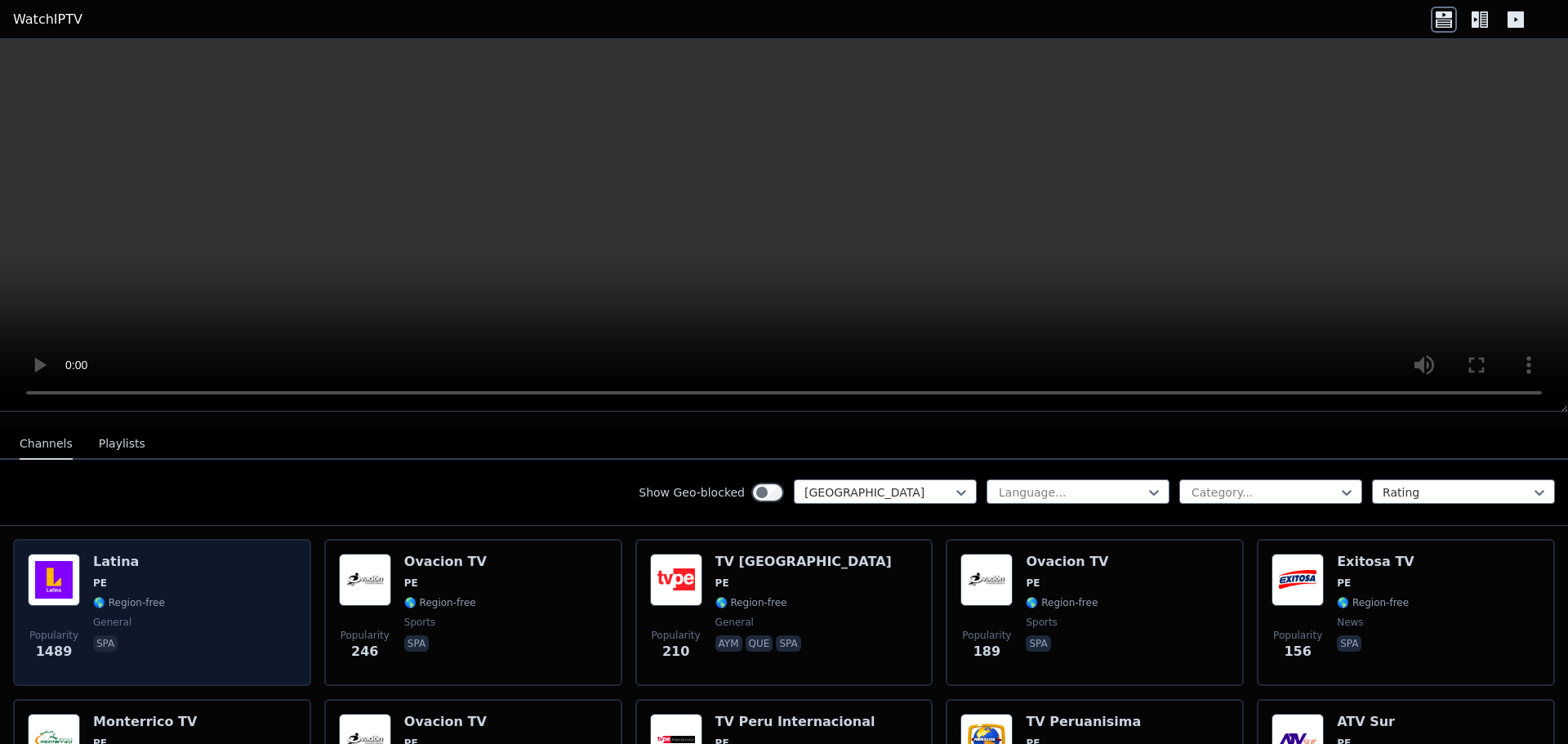
click at [260, 566] on div "Popularity 1489 Latina PE 🌎 Region-free general spa" at bounding box center [162, 612] width 269 height 117
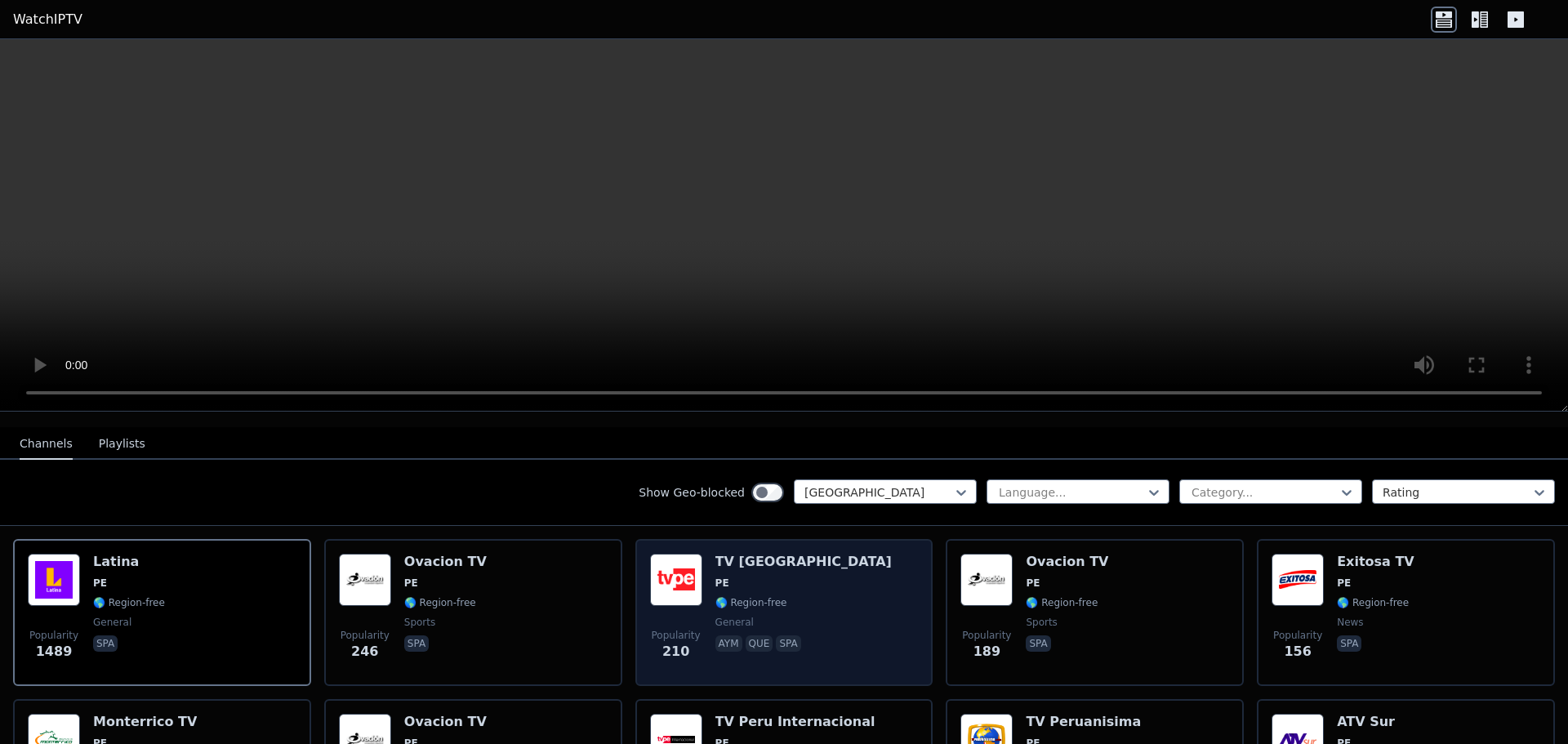
click at [688, 567] on img at bounding box center [676, 580] width 53 height 53
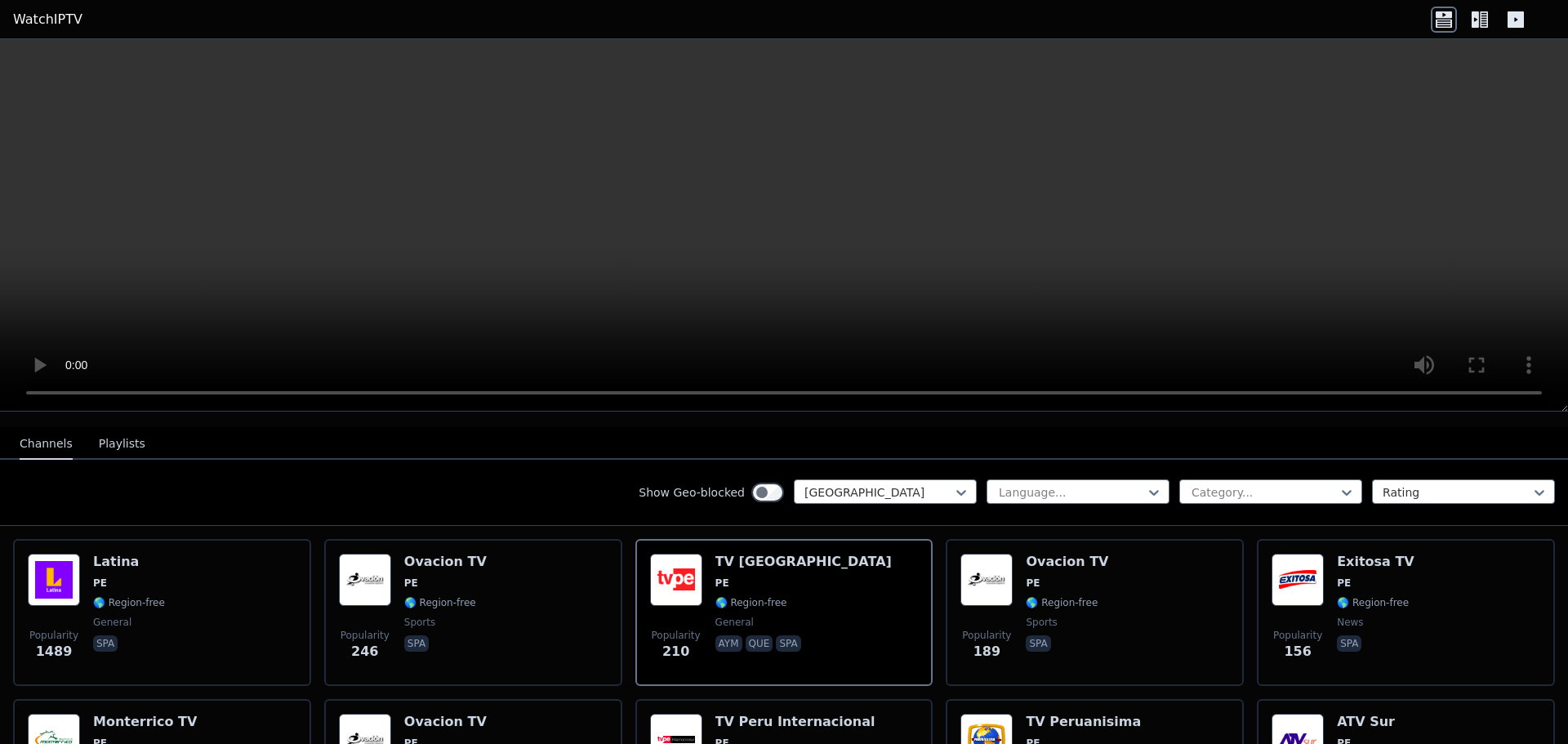
click at [124, 428] on button "Playlists" at bounding box center [122, 444] width 46 height 31
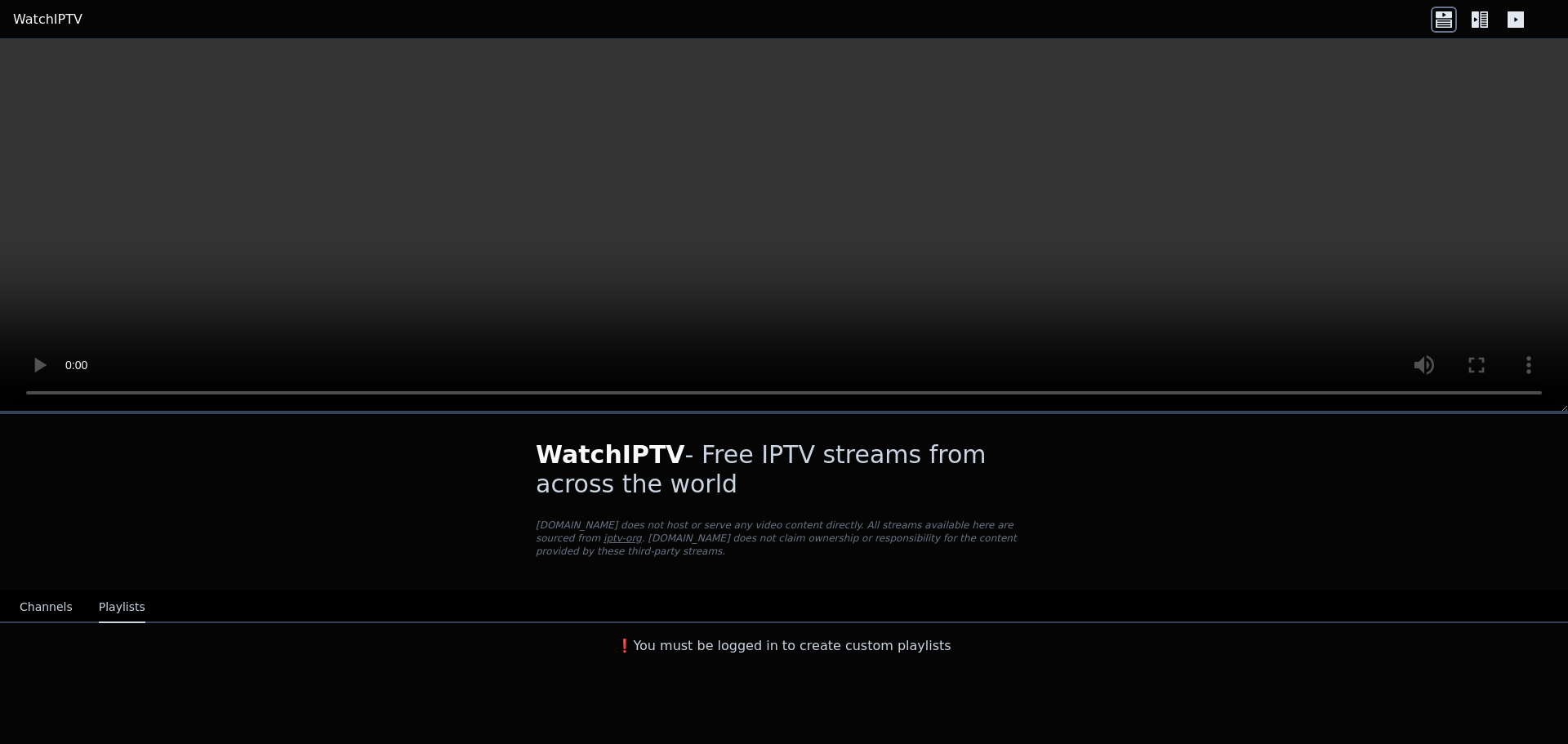
click at [52, 606] on button "Channels" at bounding box center [46, 607] width 54 height 31
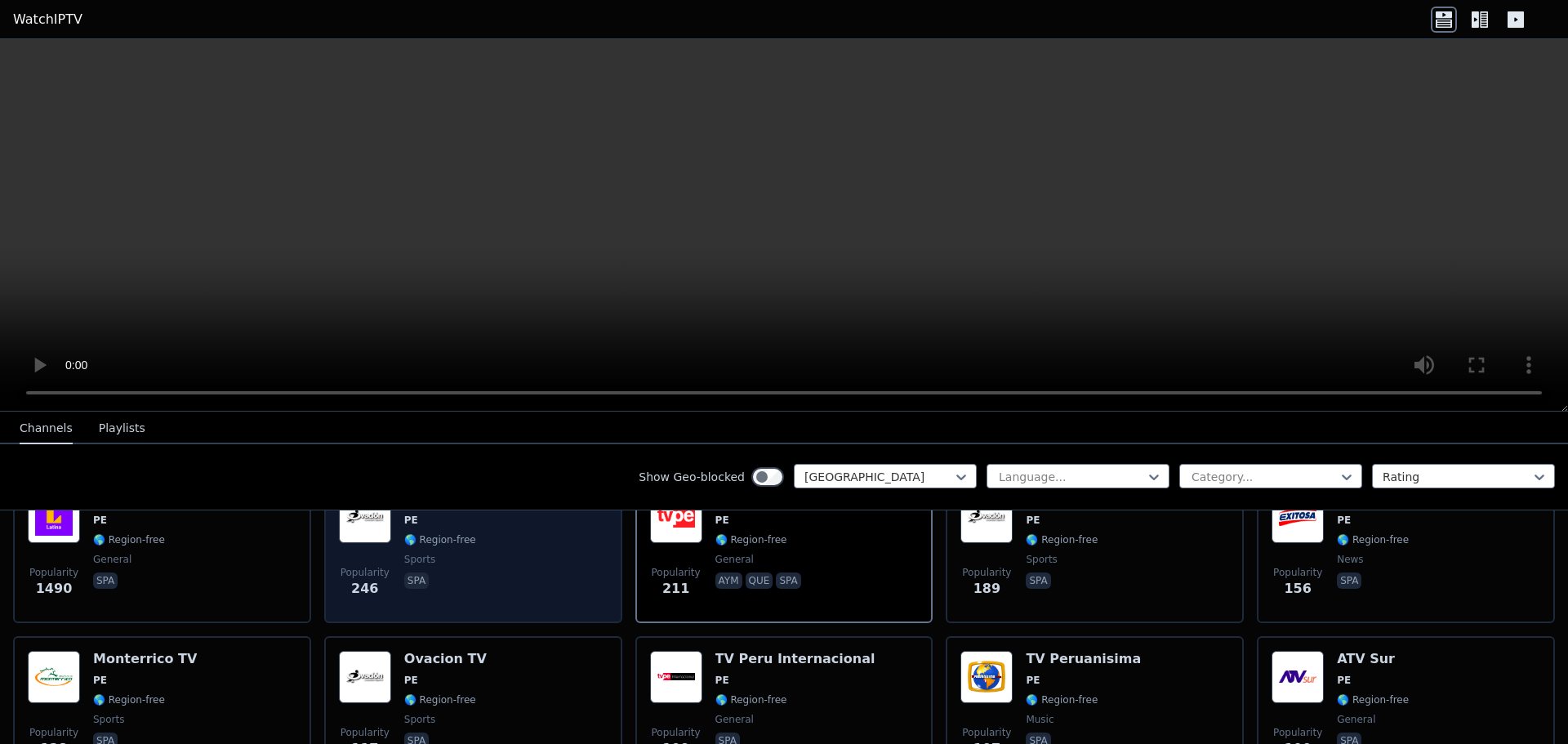
scroll to position [245, 0]
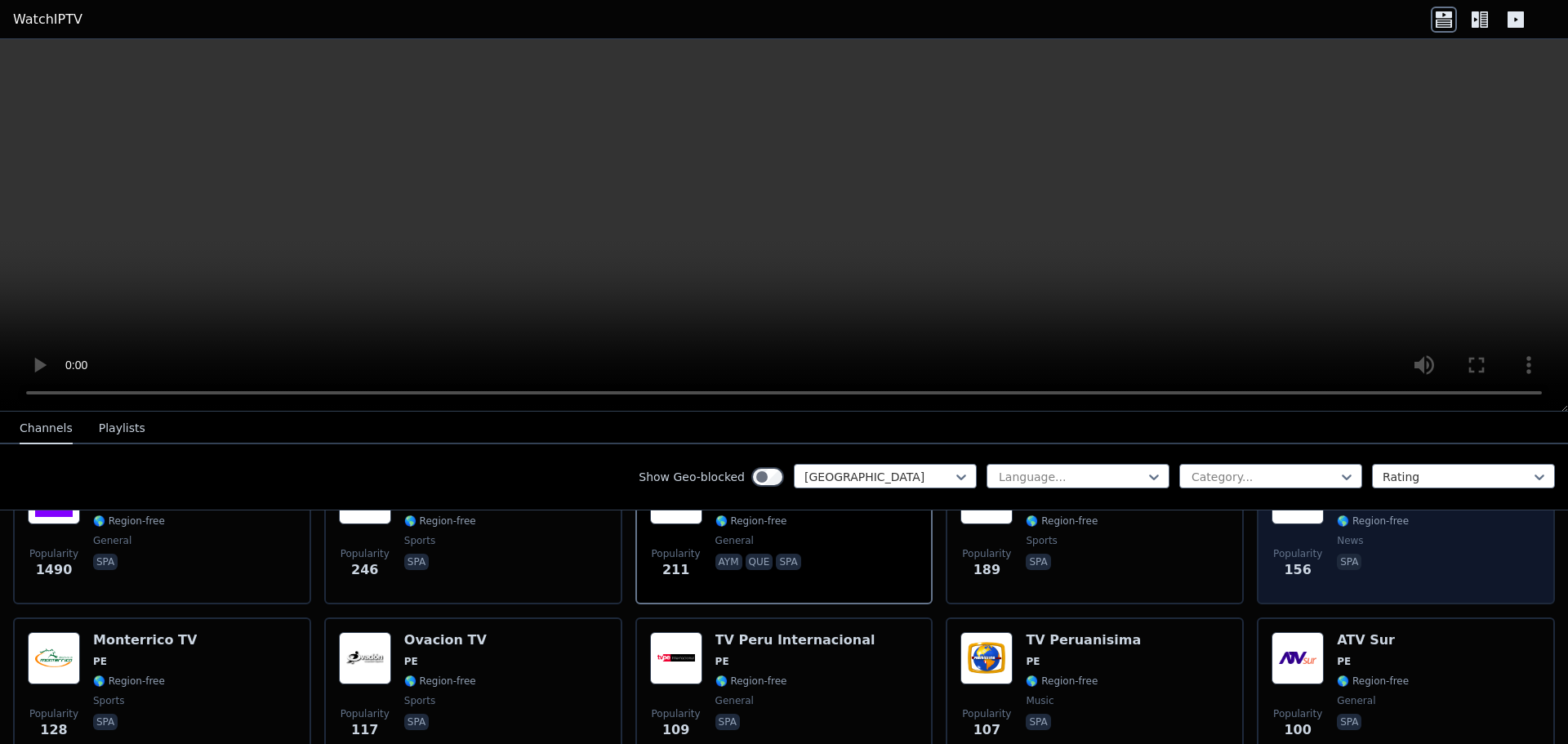
click at [1395, 541] on div "Popularity 156 Exitosa TV PE 🌎 Region-free news spa" at bounding box center [1405, 530] width 269 height 117
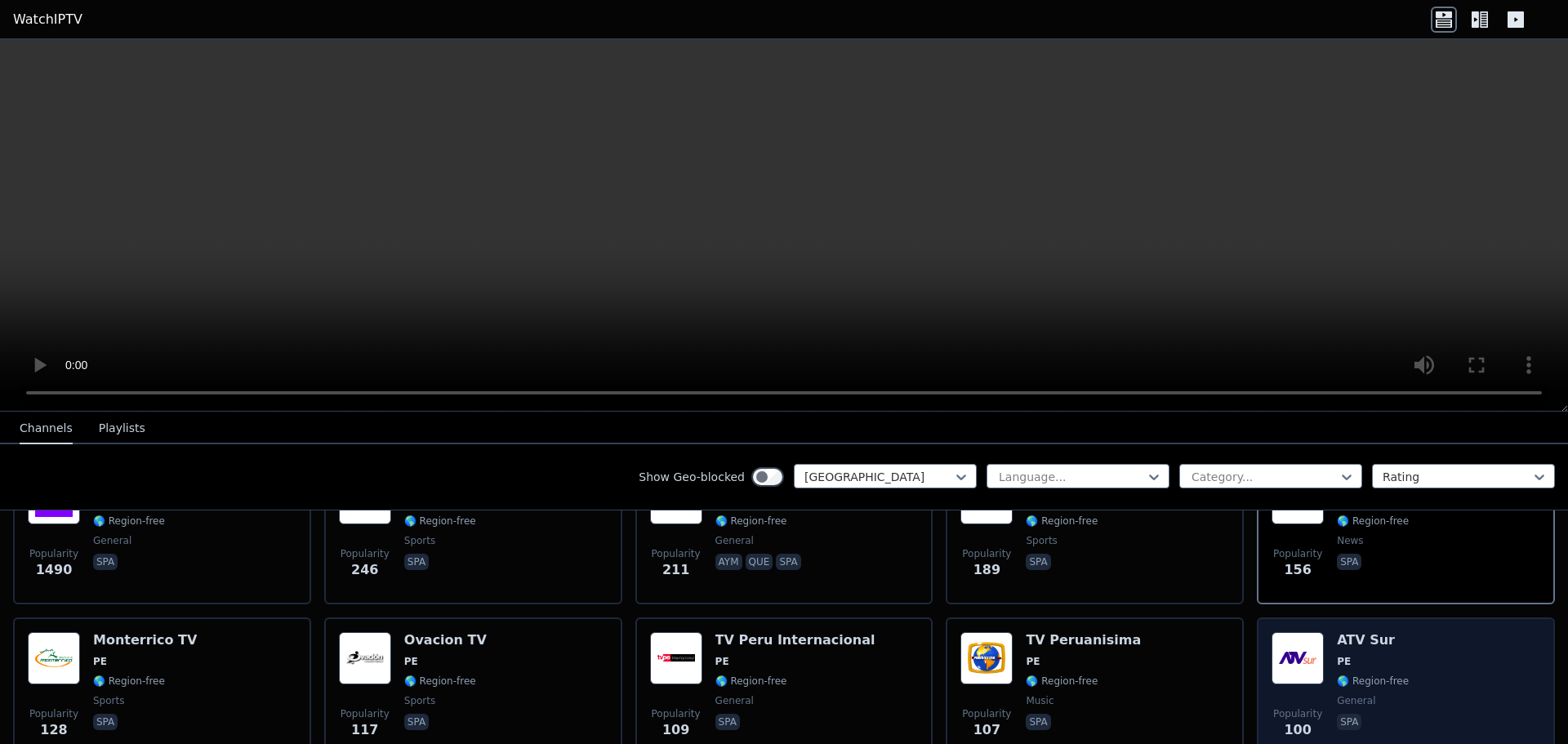
click at [1277, 674] on div "Popularity 100" at bounding box center [1297, 690] width 53 height 117
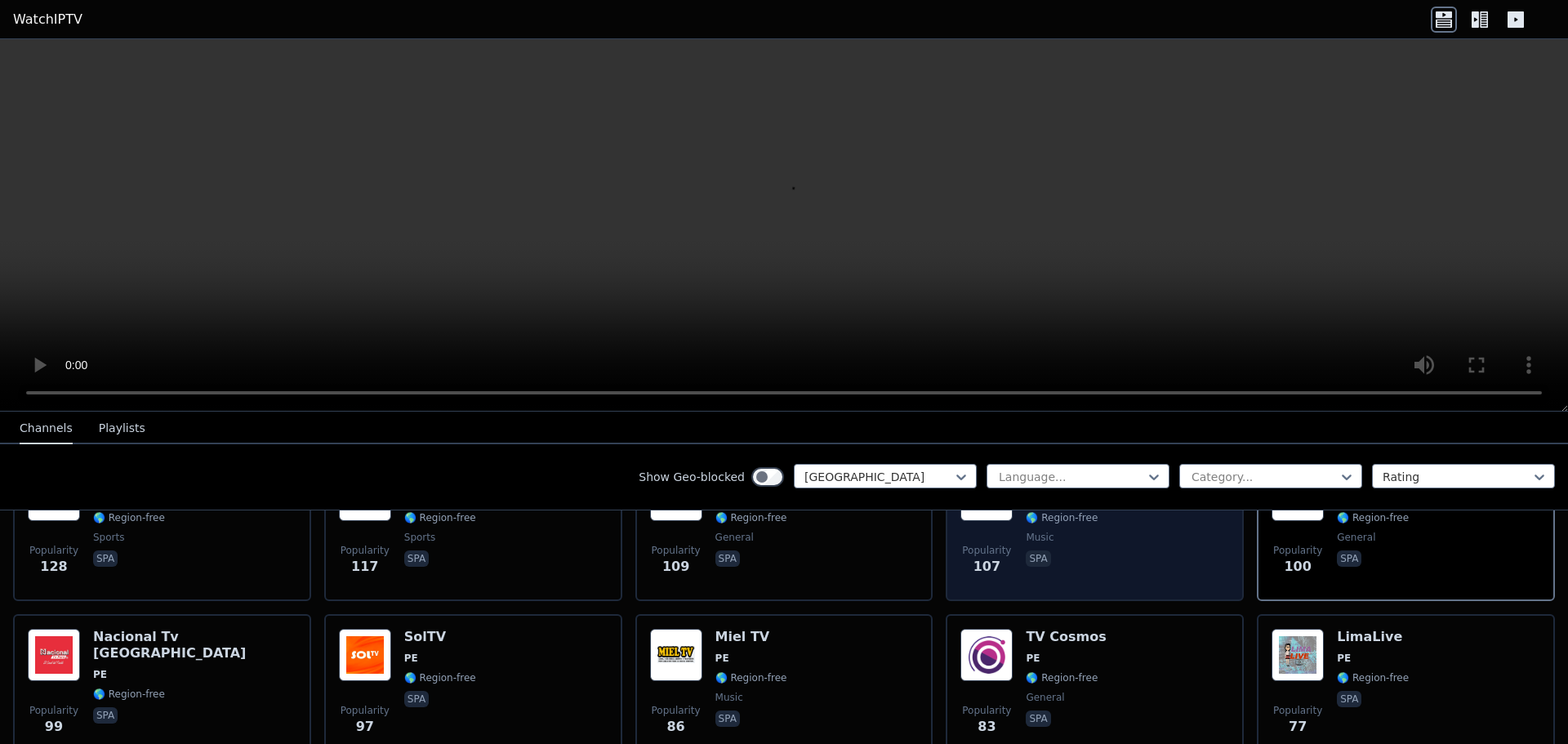
scroll to position [327, 0]
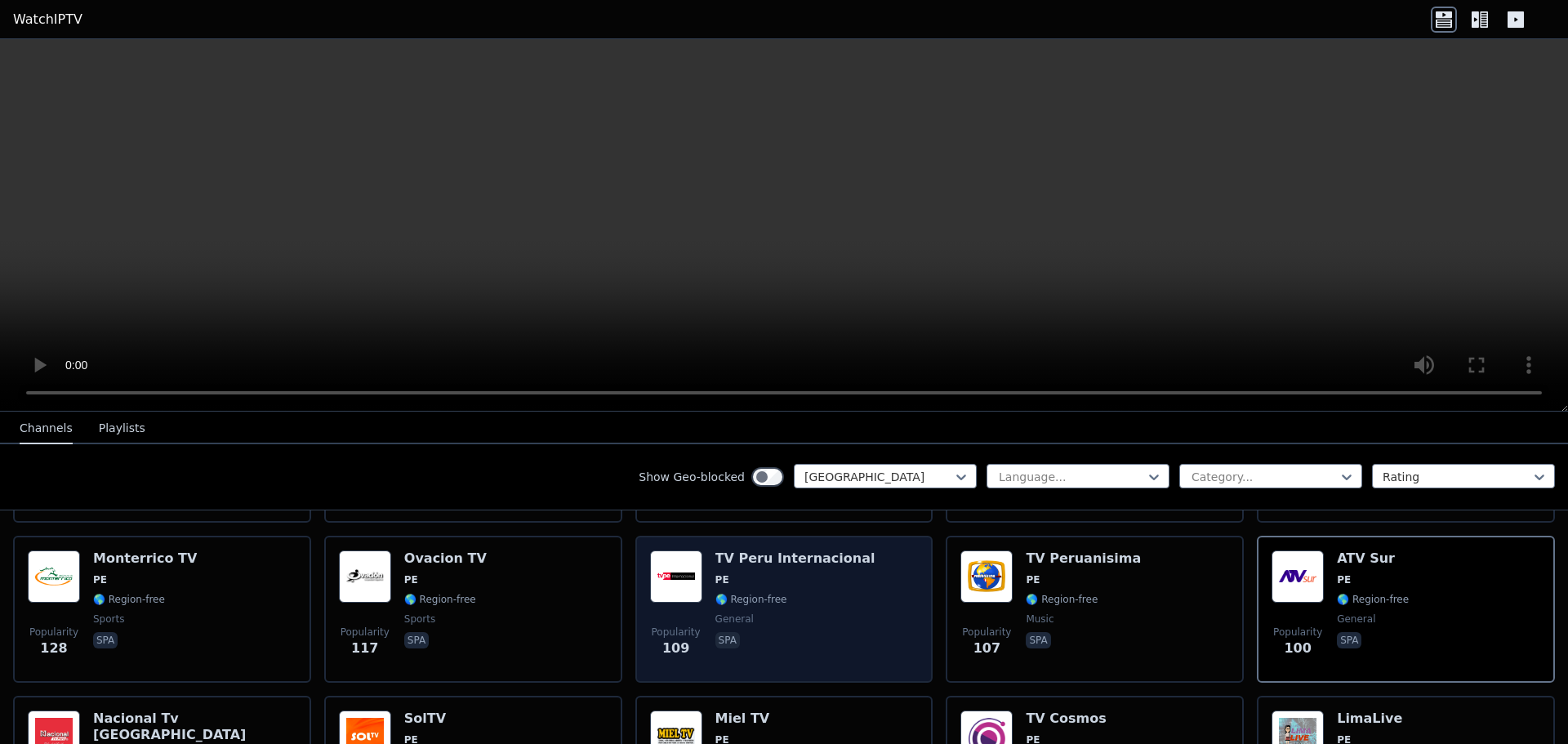
click at [863, 570] on div "Popularity 109 TV Peru Internacional PE 🌎 Region-free general spa" at bounding box center [784, 608] width 269 height 117
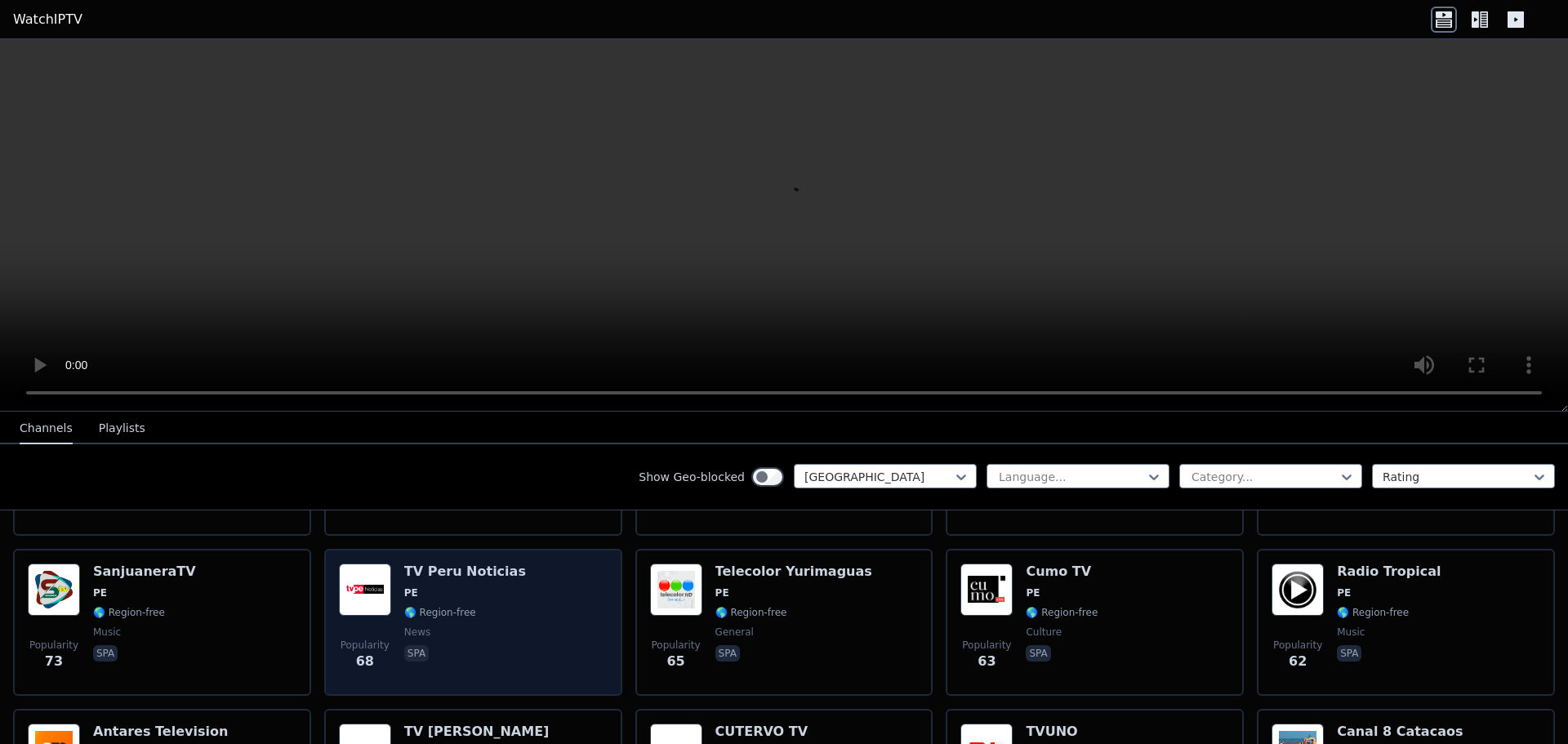
scroll to position [654, 0]
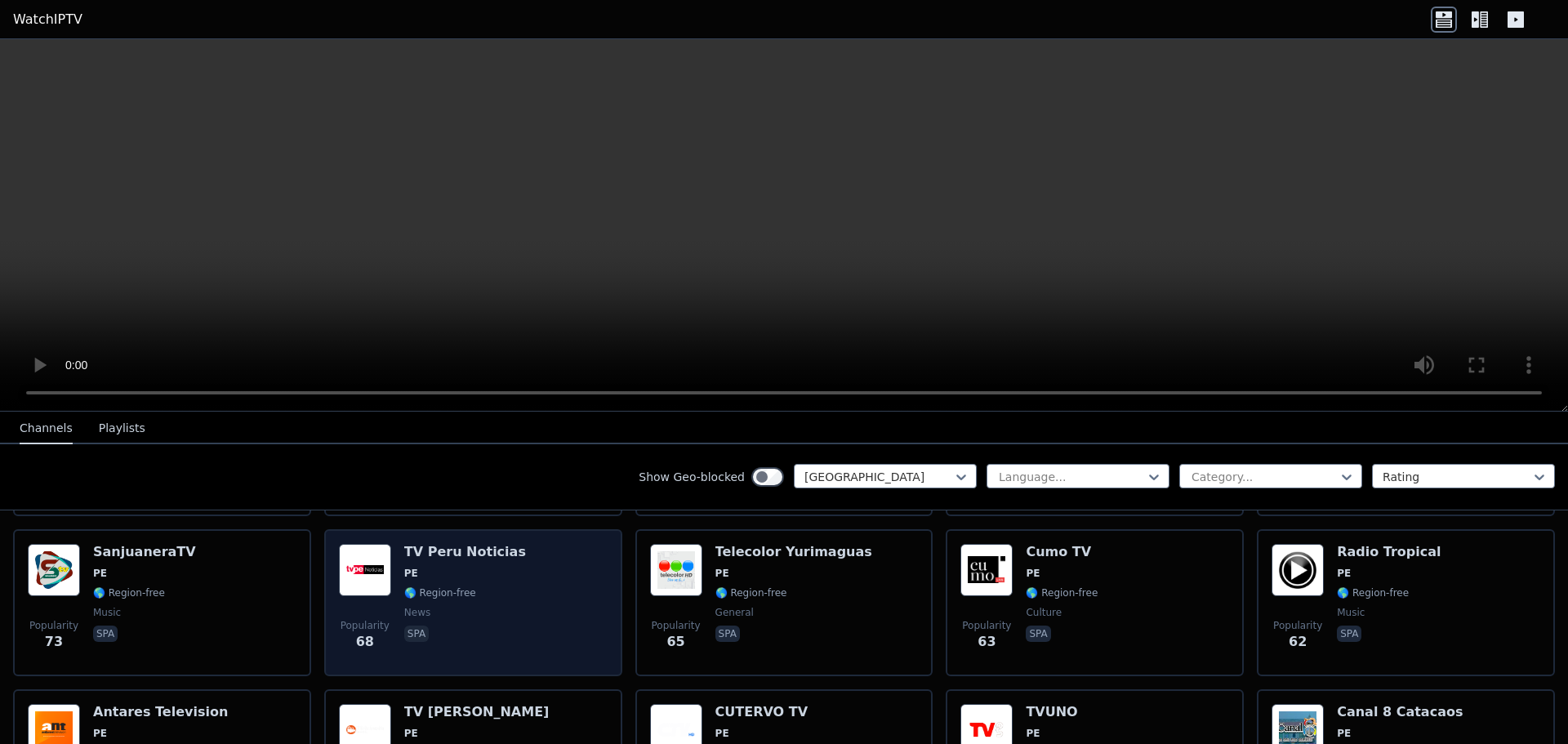
click at [566, 591] on div "Popularity 68 TV Peru Noticias PE 🌎 Region-free news spa" at bounding box center [473, 602] width 269 height 117
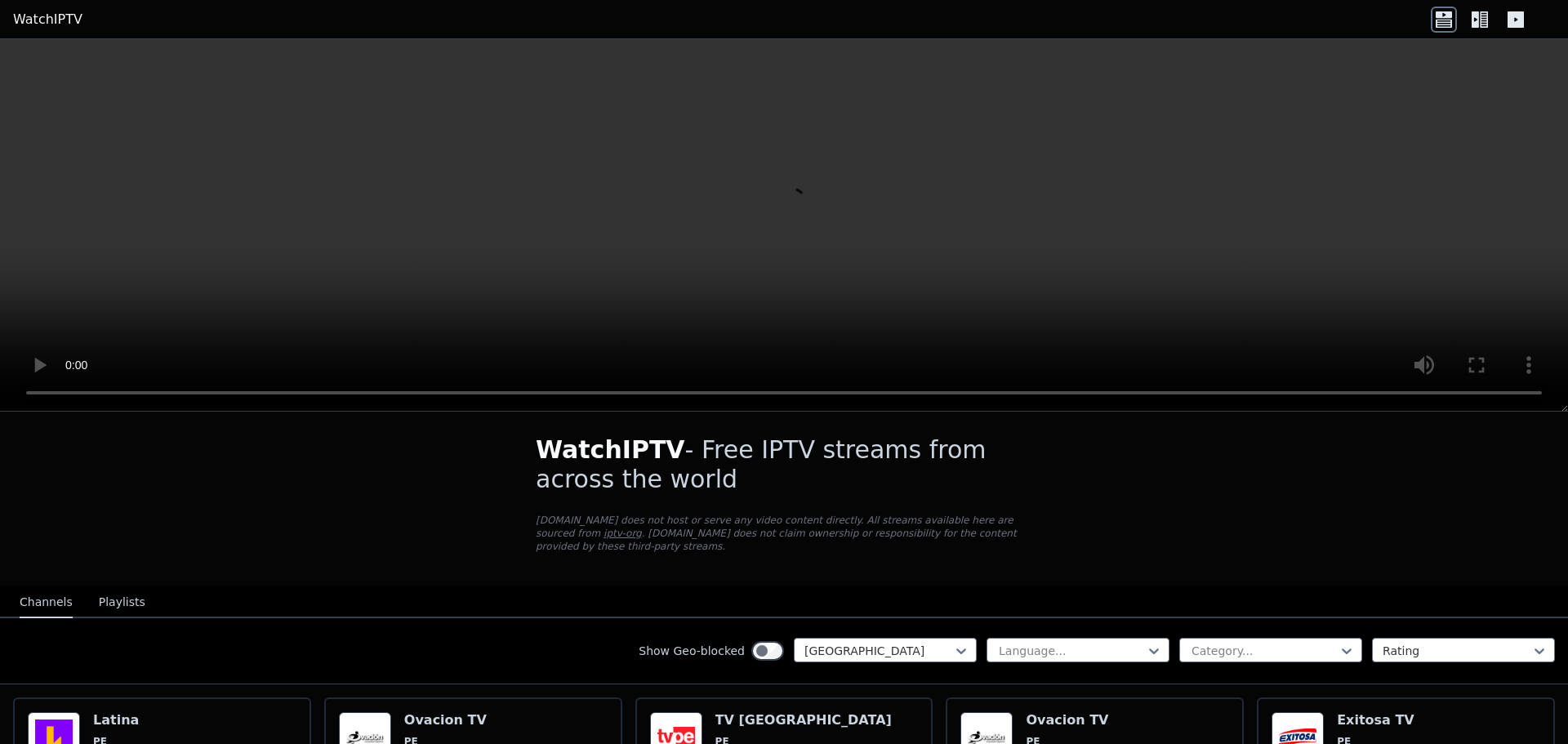
scroll to position [0, 0]
